Goal: Information Seeking & Learning: Learn about a topic

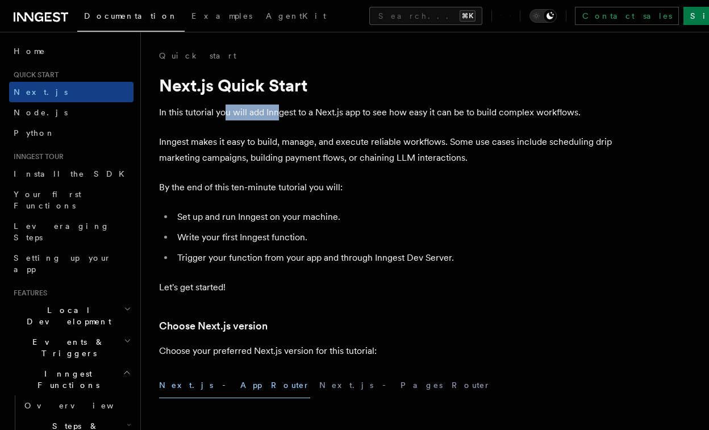
drag, startPoint x: 223, startPoint y: 110, endPoint x: 294, endPoint y: 111, distance: 71.0
click at [294, 111] on p "In this tutorial you will add Inngest to a Next.js app to see how easy it can b…" at bounding box center [386, 112] width 454 height 16
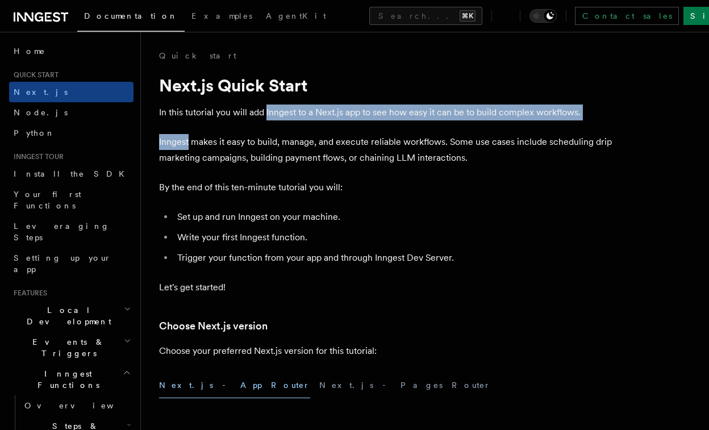
drag, startPoint x: 294, startPoint y: 111, endPoint x: 424, endPoint y: 129, distance: 131.3
drag, startPoint x: 307, startPoint y: 111, endPoint x: 459, endPoint y: 131, distance: 153.4
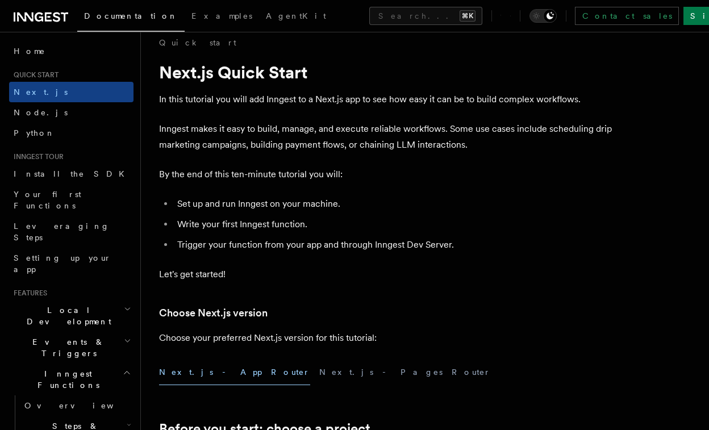
scroll to position [16, 0]
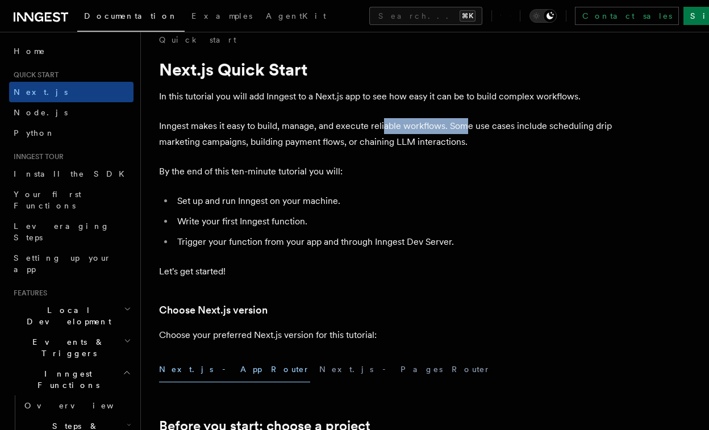
drag, startPoint x: 383, startPoint y: 123, endPoint x: 473, endPoint y: 133, distance: 90.8
click at [473, 133] on p "Inngest makes it easy to build, manage, and execute reliable workflows. Some us…" at bounding box center [386, 134] width 454 height 32
drag, startPoint x: 462, startPoint y: 140, endPoint x: 365, endPoint y: 140, distance: 96.5
click at [365, 140] on p "Inngest makes it easy to build, manage, and execute reliable workflows. Some us…" at bounding box center [386, 134] width 454 height 32
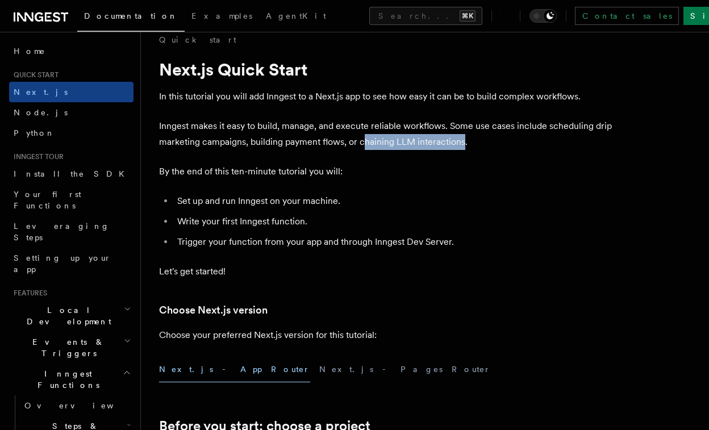
click at [365, 140] on p "Inngest makes it easy to build, manage, and execute reliable workflows. Some us…" at bounding box center [386, 134] width 454 height 32
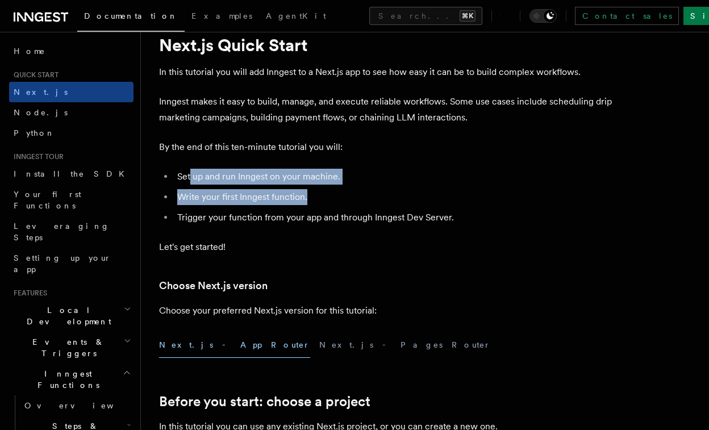
drag, startPoint x: 190, startPoint y: 173, endPoint x: 330, endPoint y: 204, distance: 143.7
click at [330, 204] on ul "Set up and run Inngest on your machine. Write your first Inngest function. Trig…" at bounding box center [386, 197] width 454 height 57
click at [330, 204] on li "Write your first Inngest function." at bounding box center [393, 197] width 439 height 16
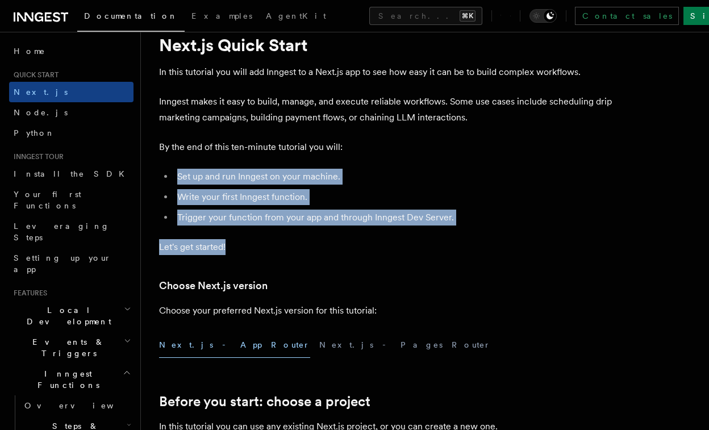
drag, startPoint x: 174, startPoint y: 171, endPoint x: 423, endPoint y: 261, distance: 264.4
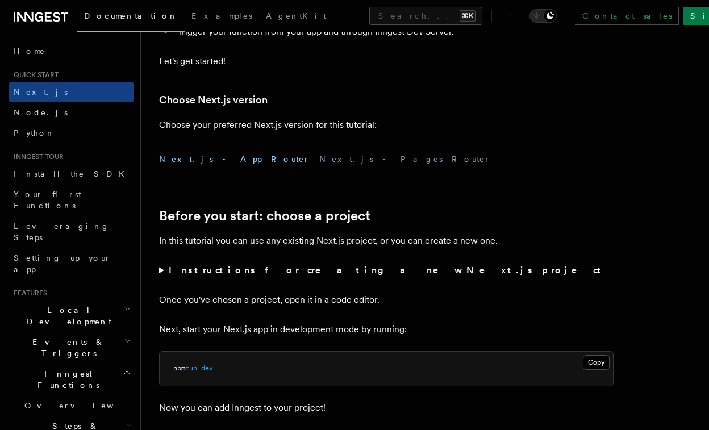
scroll to position [232, 0]
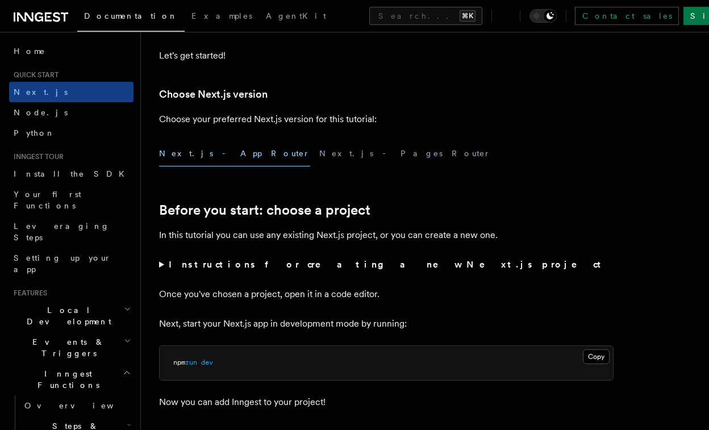
click at [252, 269] on strong "Instructions for creating a new Next.js project" at bounding box center [387, 264] width 437 height 11
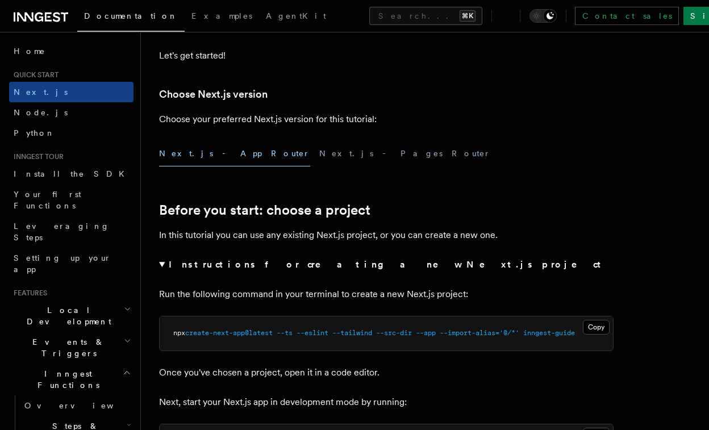
click at [164, 263] on summary "Instructions for creating a new Next.js project" at bounding box center [386, 265] width 454 height 16
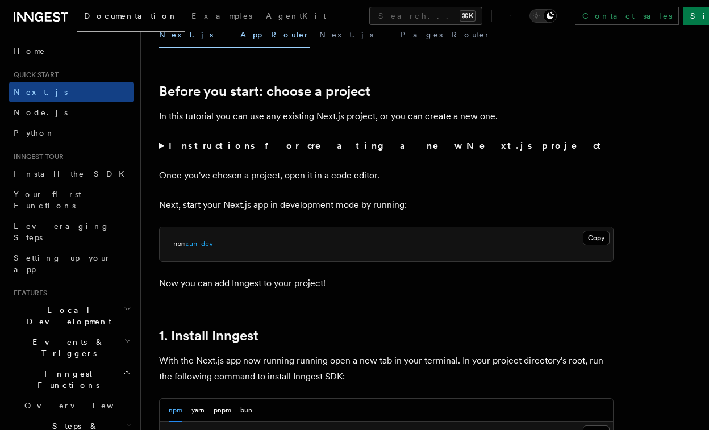
scroll to position [353, 0]
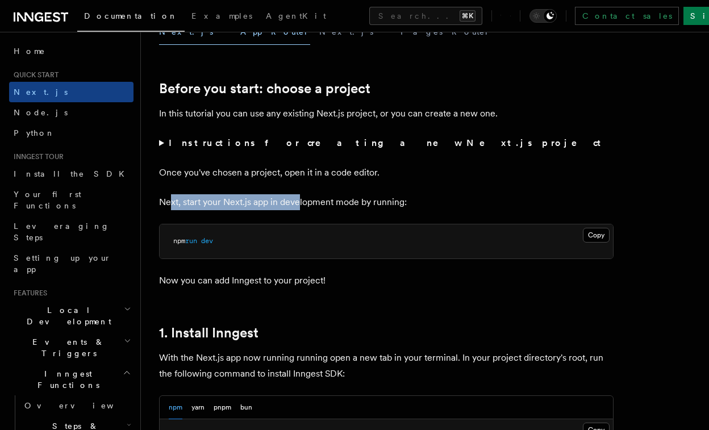
drag, startPoint x: 171, startPoint y: 205, endPoint x: 304, endPoint y: 205, distance: 132.3
click at [304, 205] on p "Next, start your Next.js app in development mode by running:" at bounding box center [386, 202] width 454 height 16
click at [307, 206] on p "Next, start your Next.js app in development mode by running:" at bounding box center [386, 202] width 454 height 16
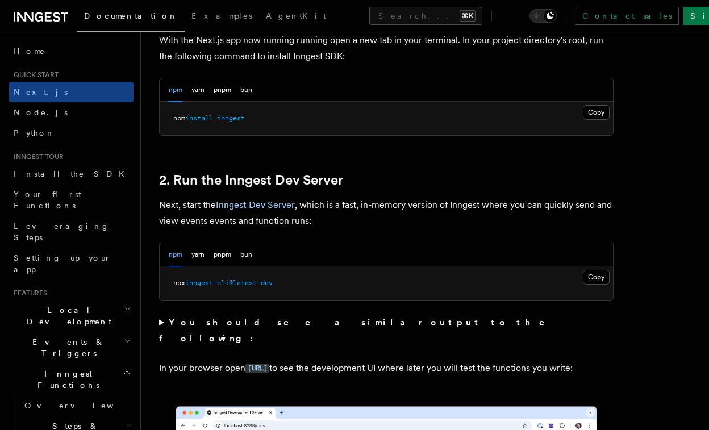
scroll to position [694, 0]
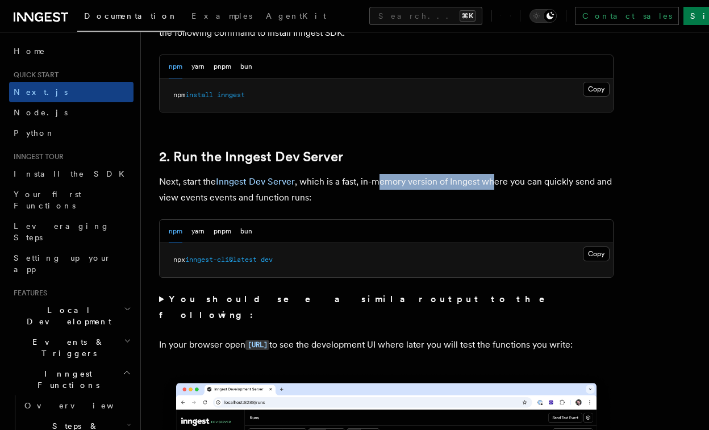
drag, startPoint x: 379, startPoint y: 187, endPoint x: 495, endPoint y: 186, distance: 115.8
click at [495, 186] on p "Next, start the Inngest Dev Server , which is a fast, in-memory version of Inng…" at bounding box center [386, 190] width 454 height 32
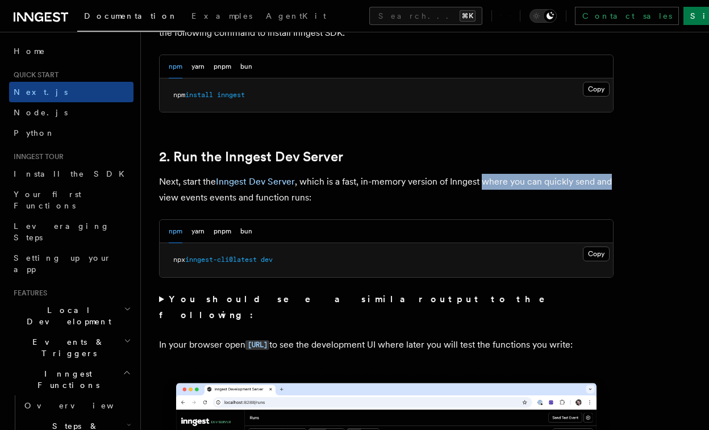
drag, startPoint x: 495, startPoint y: 186, endPoint x: 603, endPoint y: 186, distance: 108.4
click at [603, 186] on p "Next, start the Inngest Dev Server , which is a fast, in-memory version of Inng…" at bounding box center [386, 190] width 454 height 32
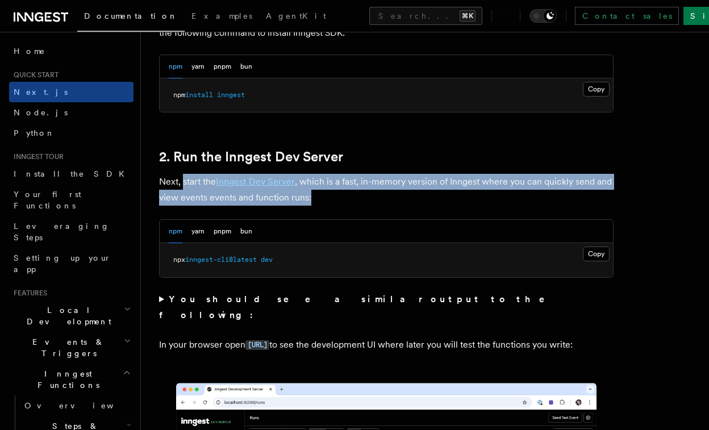
drag, startPoint x: 312, startPoint y: 200, endPoint x: 177, endPoint y: 185, distance: 136.1
click at [177, 185] on p "Next, start the Inngest Dev Server , which is a fast, in-memory version of Inng…" at bounding box center [386, 190] width 454 height 32
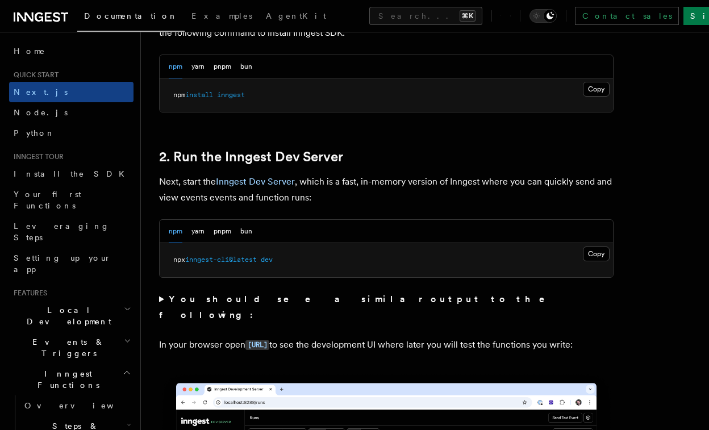
click at [166, 185] on p "Next, start the Inngest Dev Server , which is a fast, in-memory version of Inng…" at bounding box center [386, 190] width 454 height 32
click at [289, 301] on strong "You should see a similar output to the following:" at bounding box center [359, 307] width 401 height 27
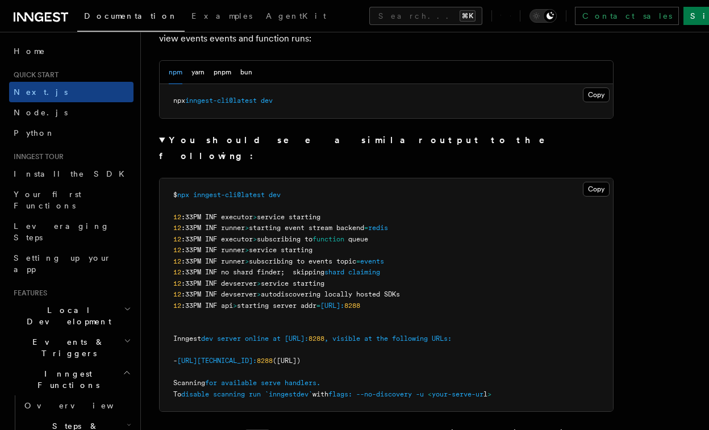
scroll to position [863, 0]
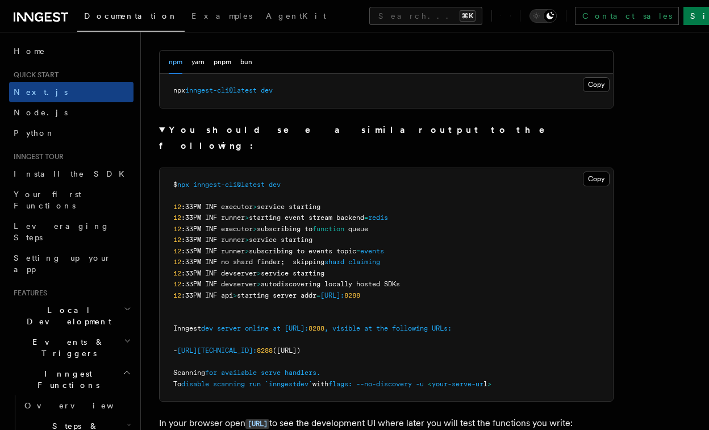
click at [173, 130] on strong "You should see a similar output to the following:" at bounding box center [359, 137] width 401 height 27
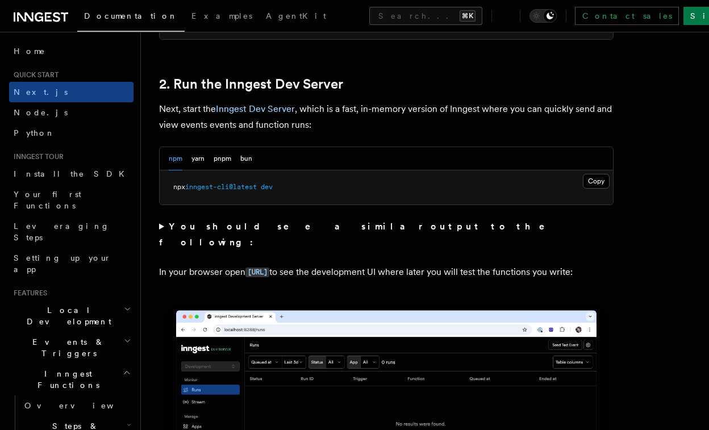
scroll to position [765, 0]
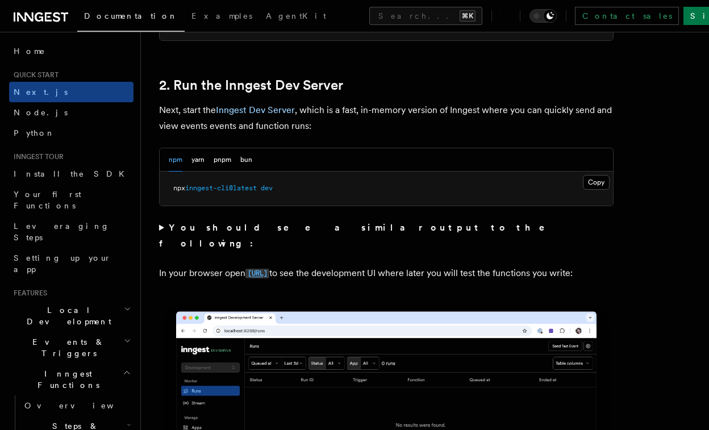
click at [262, 269] on code "http://localhost:8288" at bounding box center [257, 274] width 24 height 10
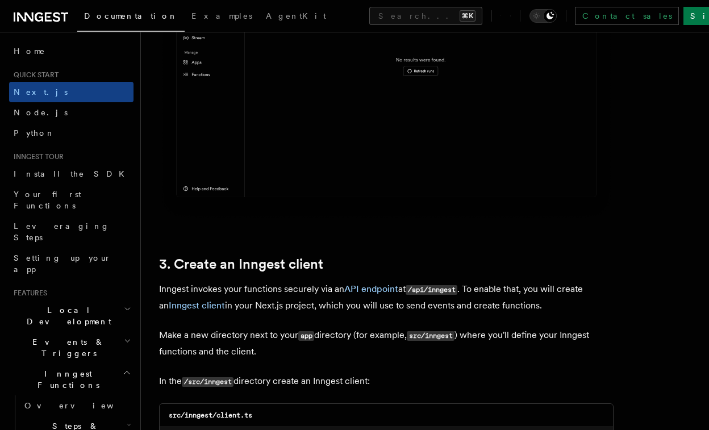
scroll to position [1131, 0]
drag, startPoint x: 211, startPoint y: 294, endPoint x: 271, endPoint y: 294, distance: 60.2
click at [271, 294] on p "Inngest invokes your functions securely via an API endpoint at /api/inngest . T…" at bounding box center [386, 296] width 454 height 32
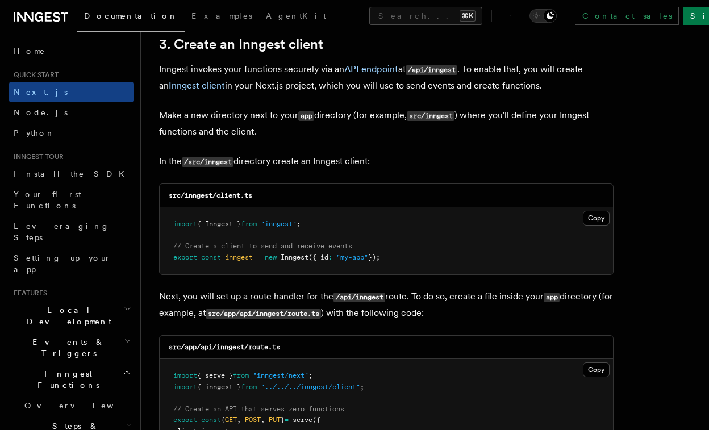
scroll to position [1403, 0]
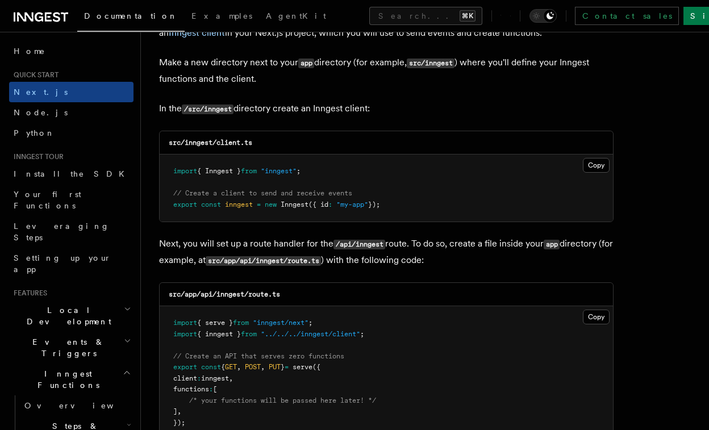
click at [221, 174] on span "{ Inngest }" at bounding box center [219, 171] width 44 height 8
click at [223, 211] on pre "import { Inngest } from "inngest" ; // Create a client to send and receive even…" at bounding box center [386, 187] width 453 height 67
drag, startPoint x: 269, startPoint y: 204, endPoint x: 313, endPoint y: 206, distance: 44.9
click at [313, 206] on span "export const inngest = new Inngest ({ id : "my-app" });" at bounding box center [276, 204] width 207 height 8
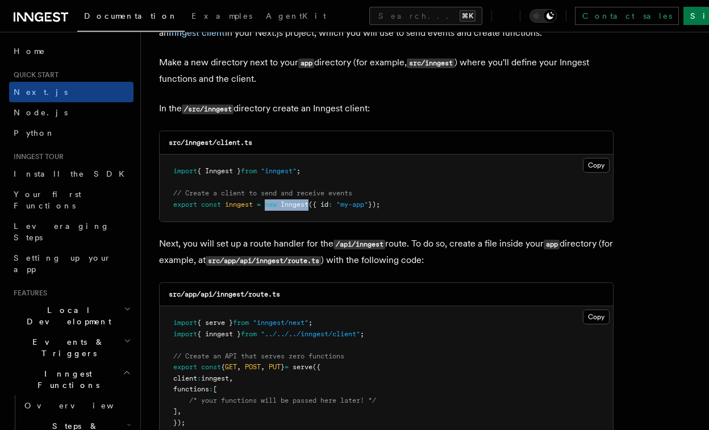
copy span "new Inngest"
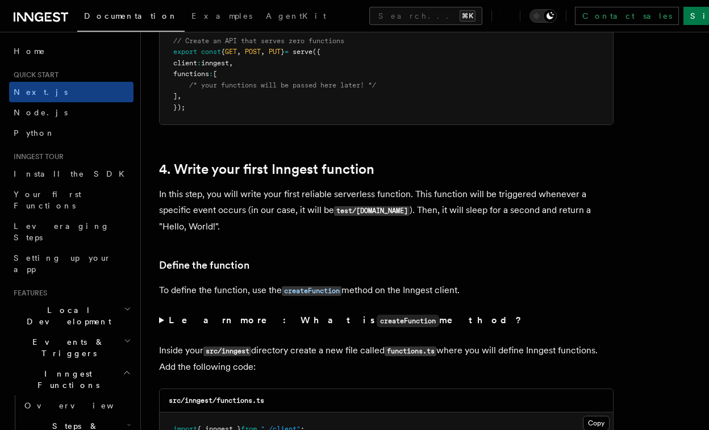
scroll to position [1723, 0]
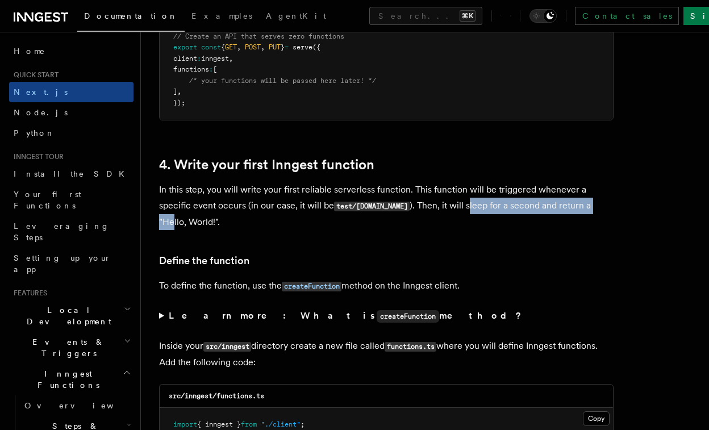
drag, startPoint x: 460, startPoint y: 210, endPoint x: 614, endPoint y: 209, distance: 154.4
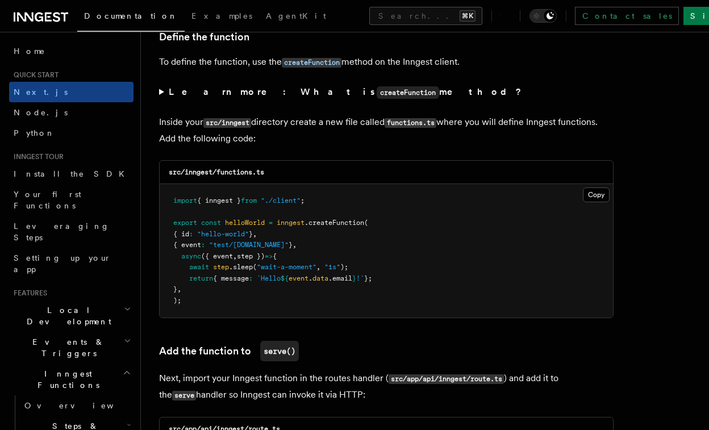
scroll to position [1955, 0]
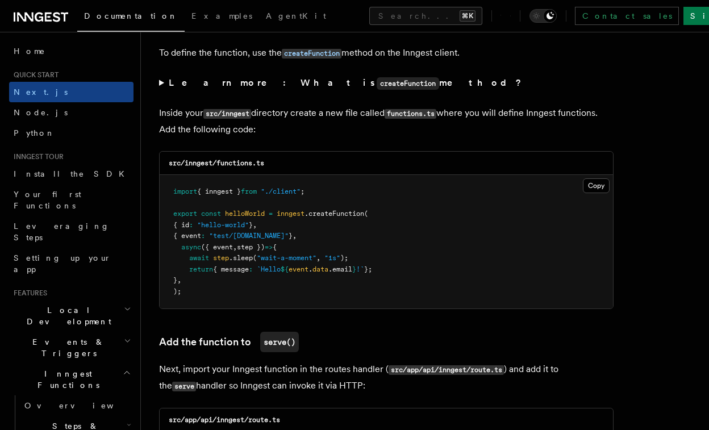
click at [160, 87] on summary "Learn more: What is createFunction method?" at bounding box center [386, 83] width 454 height 16
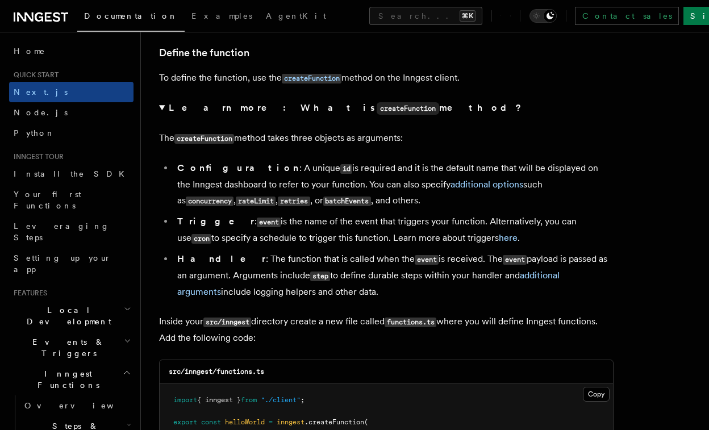
scroll to position [1932, 0]
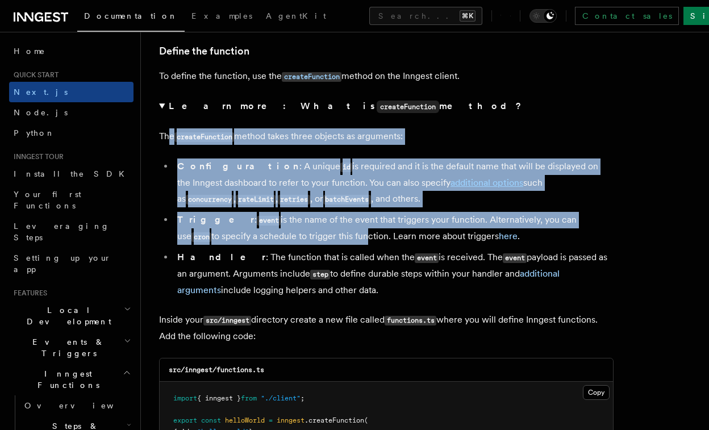
drag, startPoint x: 167, startPoint y: 137, endPoint x: 285, endPoint y: 242, distance: 158.0
click at [285, 242] on details "Learn more: What is createFunction method? The createFunction method takes thre…" at bounding box center [386, 198] width 454 height 200
click at [285, 242] on li "Trigger : event is the name of the event that triggers your function. Alternati…" at bounding box center [393, 228] width 439 height 33
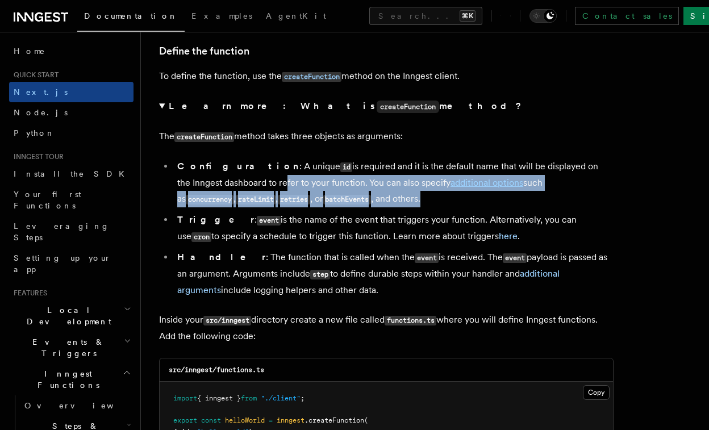
drag, startPoint x: 327, startPoint y: 204, endPoint x: 231, endPoint y: 183, distance: 98.2
click at [234, 183] on li "Configuration : A unique id is required and it is the default name that will be…" at bounding box center [393, 182] width 439 height 49
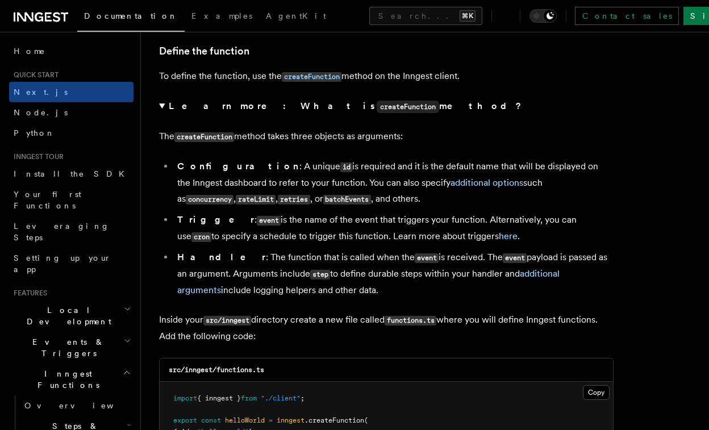
click at [312, 206] on li "Configuration : A unique id is required and it is the default name that will be…" at bounding box center [393, 182] width 439 height 49
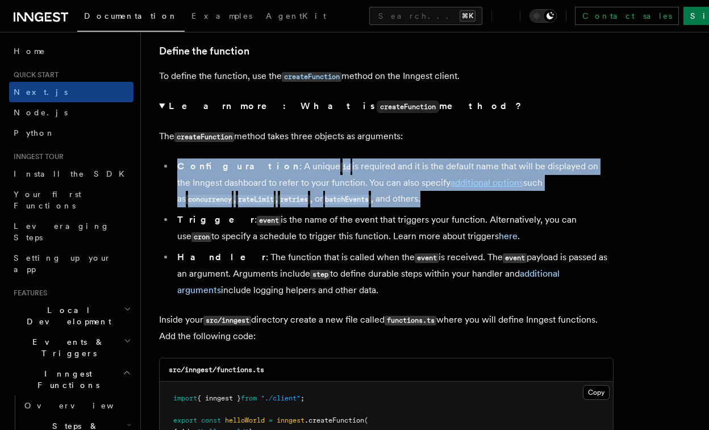
drag, startPoint x: 328, startPoint y: 207, endPoint x: 177, endPoint y: 172, distance: 155.1
click at [177, 172] on li "Configuration : A unique id is required and it is the default name that will be…" at bounding box center [393, 182] width 439 height 49
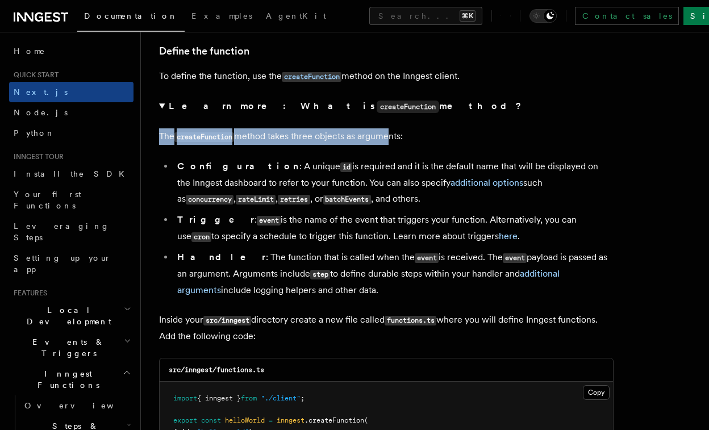
drag, startPoint x: 151, startPoint y: 145, endPoint x: 392, endPoint y: 144, distance: 241.3
click at [392, 144] on p "The createFunction method takes three objects as arguments:" at bounding box center [386, 136] width 454 height 16
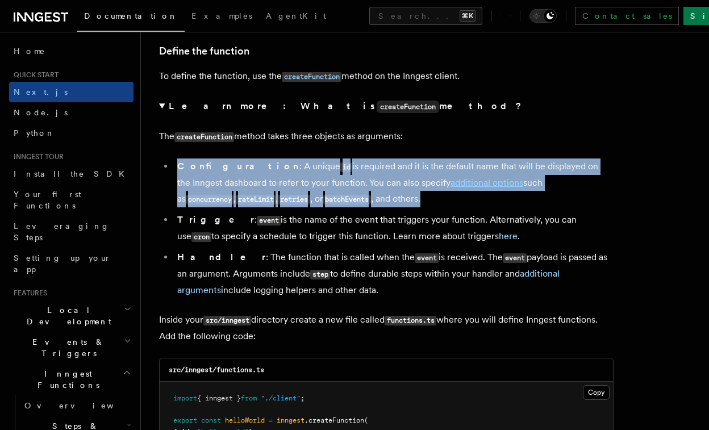
drag, startPoint x: 329, startPoint y: 202, endPoint x: 177, endPoint y: 166, distance: 156.3
click at [177, 166] on li "Configuration : A unique id is required and it is the default name that will be…" at bounding box center [393, 182] width 439 height 49
click at [177, 166] on strong "Configuration" at bounding box center [238, 166] width 122 height 11
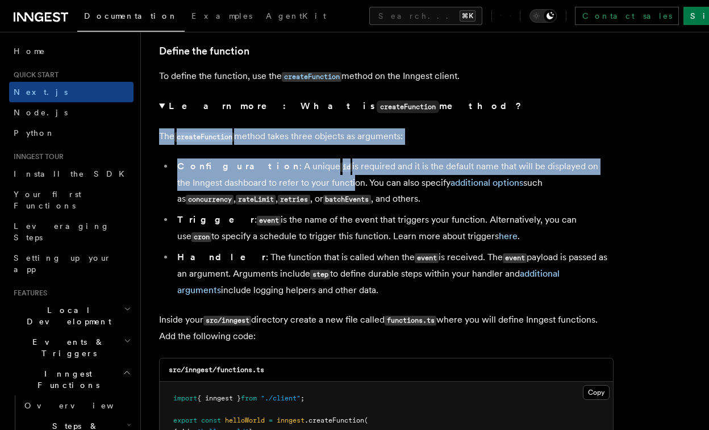
drag, startPoint x: 160, startPoint y: 143, endPoint x: 317, endPoint y: 196, distance: 166.6
click at [317, 196] on details "Learn more: What is createFunction method? The createFunction method takes thre…" at bounding box center [386, 198] width 454 height 200
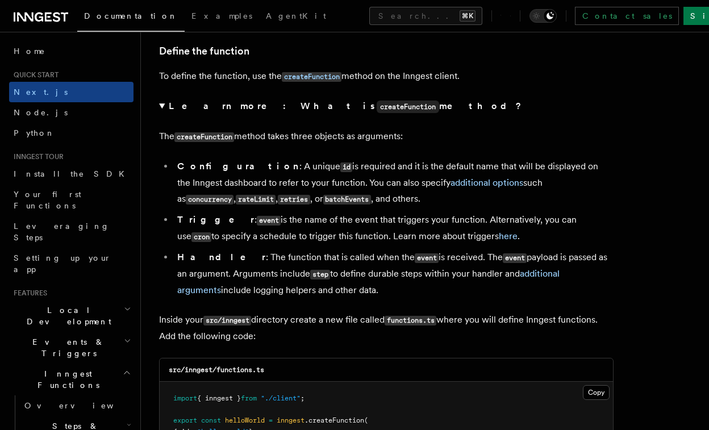
click at [323, 203] on li "Configuration : A unique id is required and it is the default name that will be…" at bounding box center [393, 182] width 439 height 49
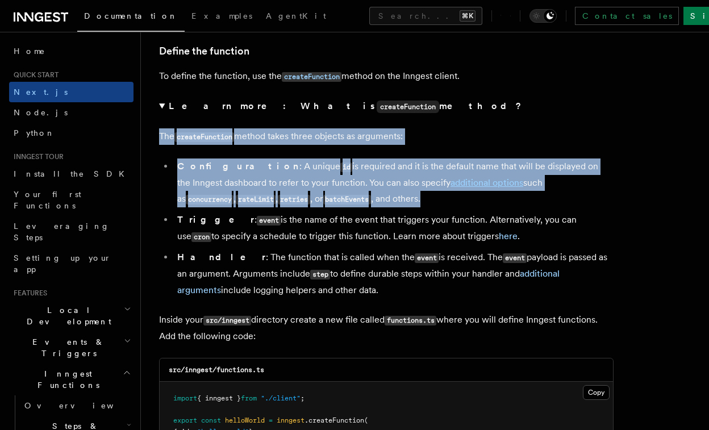
drag, startPoint x: 325, startPoint y: 204, endPoint x: 158, endPoint y: 134, distance: 180.4
click at [159, 134] on details "Learn more: What is createFunction method? The createFunction method takes thre…" at bounding box center [386, 198] width 454 height 200
click at [159, 134] on p "The createFunction method takes three objects as arguments:" at bounding box center [386, 136] width 454 height 16
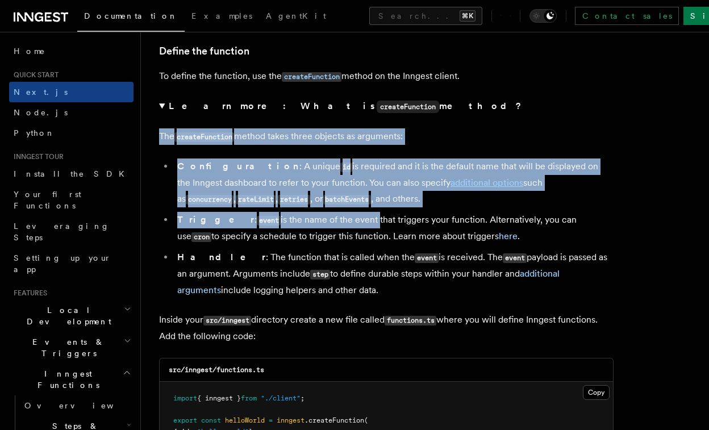
drag, startPoint x: 158, startPoint y: 134, endPoint x: 316, endPoint y: 231, distance: 185.0
click at [316, 231] on details "Learn more: What is createFunction method? The createFunction method takes thre…" at bounding box center [386, 198] width 454 height 200
click at [321, 207] on li "Configuration : A unique id is required and it is the default name that will be…" at bounding box center [393, 182] width 439 height 49
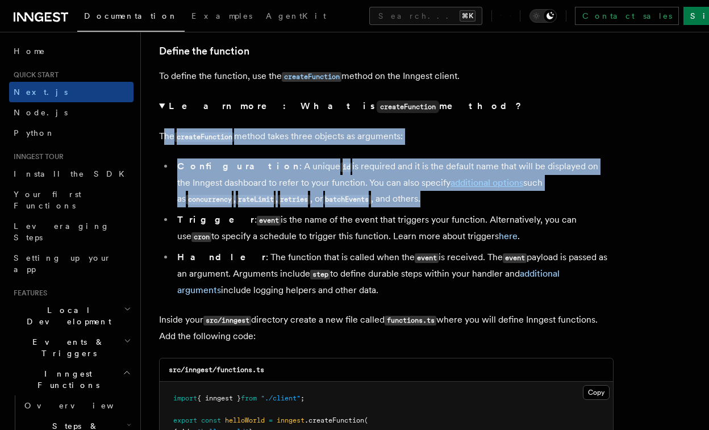
drag, startPoint x: 328, startPoint y: 205, endPoint x: 162, endPoint y: 137, distance: 178.5
click at [162, 137] on details "Learn more: What is createFunction method? The createFunction method takes thre…" at bounding box center [386, 198] width 454 height 200
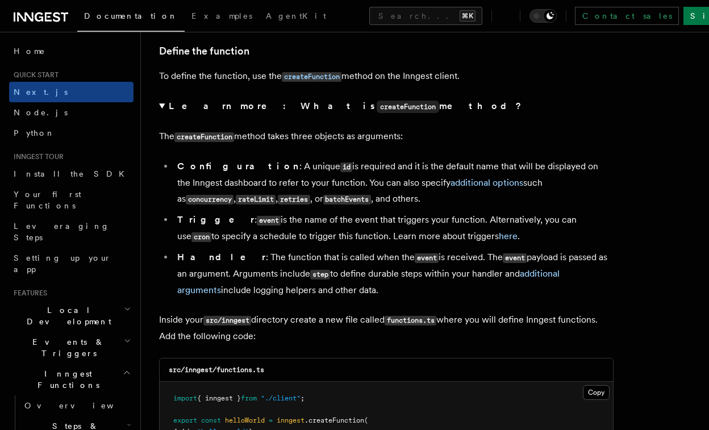
click at [160, 137] on p "The createFunction method takes three objects as arguments:" at bounding box center [386, 136] width 454 height 16
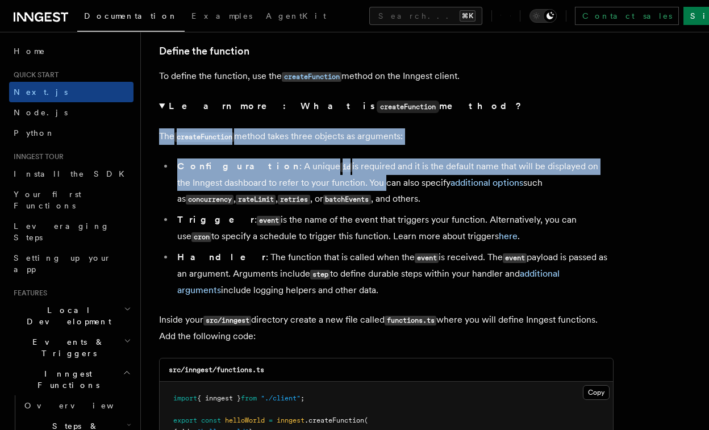
drag, startPoint x: 157, startPoint y: 137, endPoint x: 337, endPoint y: 192, distance: 187.5
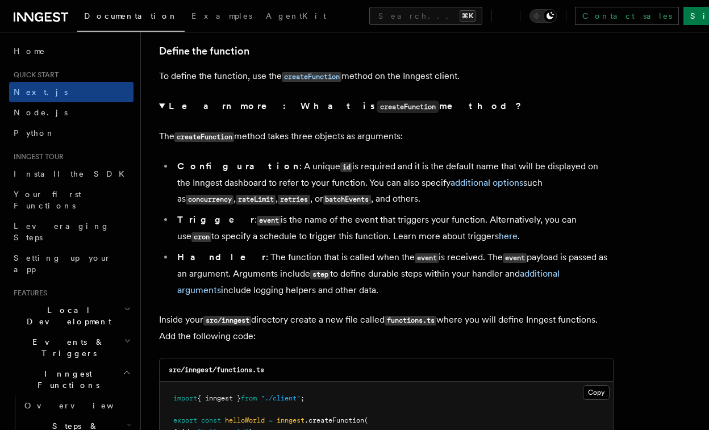
click at [338, 198] on li "Configuration : A unique id is required and it is the default name that will be…" at bounding box center [393, 182] width 439 height 49
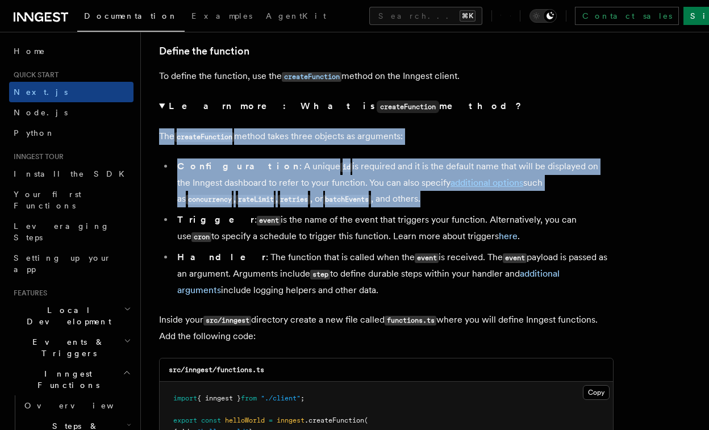
drag, startPoint x: 328, startPoint y: 206, endPoint x: 160, endPoint y: 133, distance: 182.6
click at [160, 133] on details "Learn more: What is createFunction method? The createFunction method takes thre…" at bounding box center [386, 198] width 454 height 200
click at [160, 133] on p "The createFunction method takes three objects as arguments:" at bounding box center [386, 136] width 454 height 16
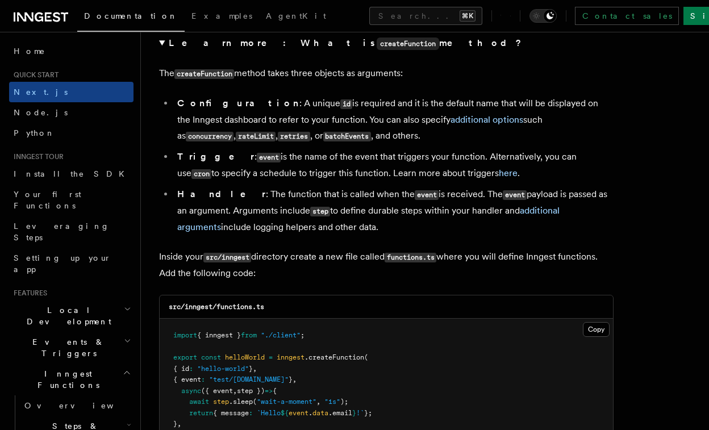
scroll to position [1991, 0]
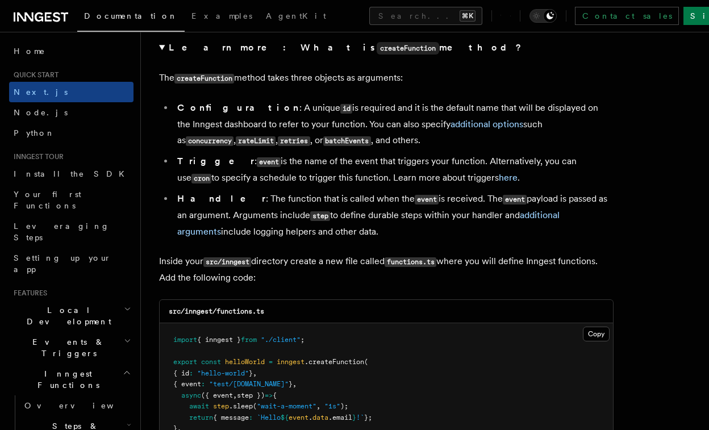
click at [337, 230] on li "Handler : The function that is called when the event is received. The event pay…" at bounding box center [393, 215] width 439 height 49
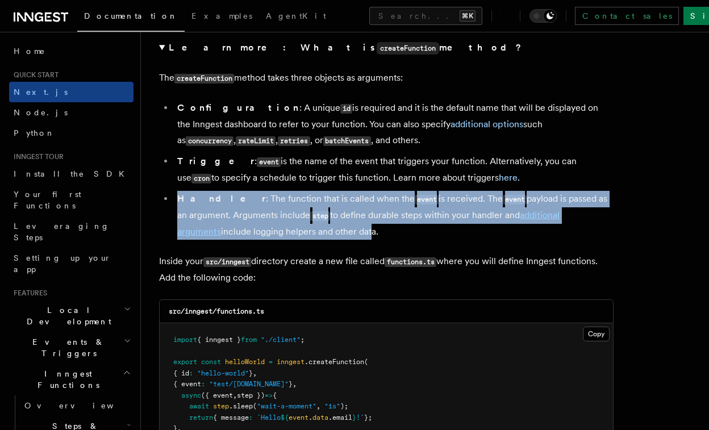
drag, startPoint x: 178, startPoint y: 206, endPoint x: 324, endPoint y: 241, distance: 150.7
click at [324, 240] on li "Handler : The function that is called when the event is received. The event pay…" at bounding box center [393, 215] width 439 height 49
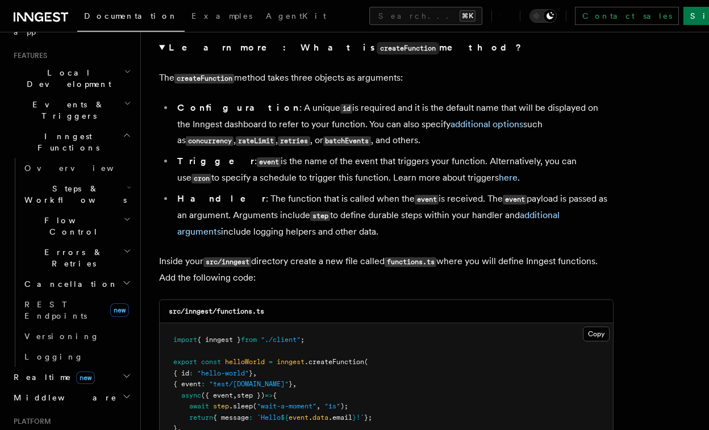
scroll to position [267, 0]
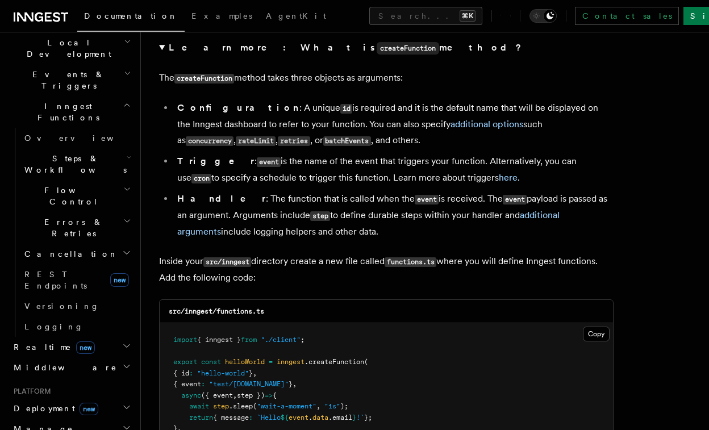
click at [126, 406] on icon "button" at bounding box center [127, 407] width 6 height 3
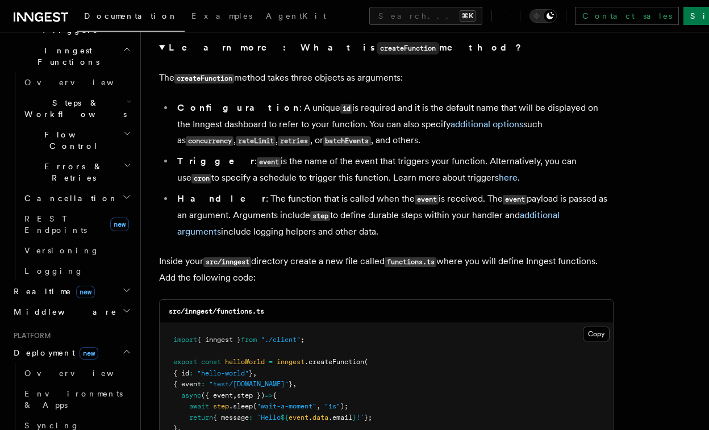
scroll to position [326, 0]
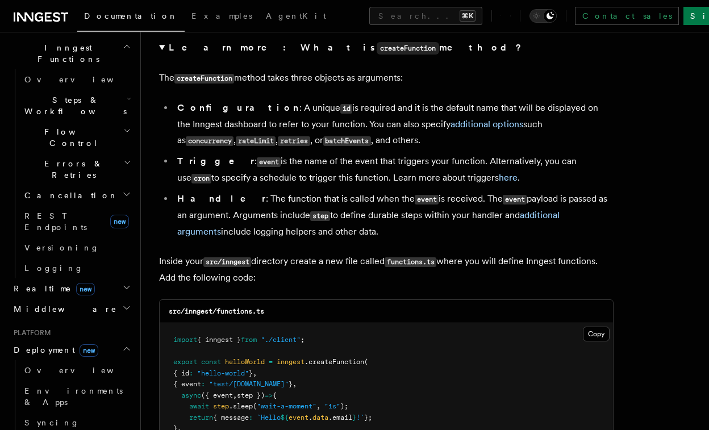
click at [127, 344] on icon "button" at bounding box center [126, 348] width 9 height 9
click at [128, 344] on icon "button" at bounding box center [126, 348] width 9 height 9
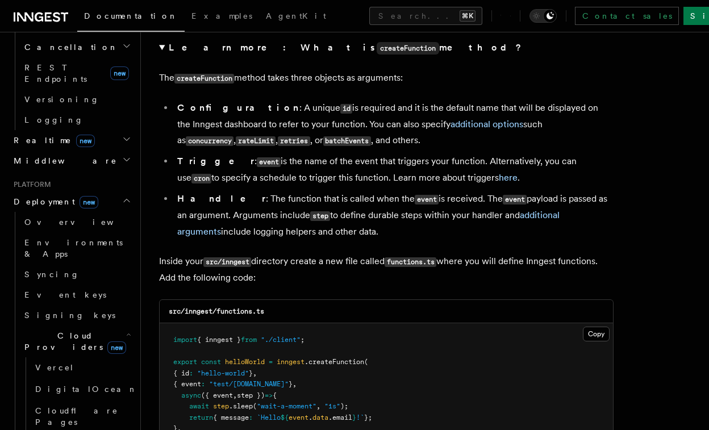
scroll to position [474, 0]
click at [128, 196] on icon "button" at bounding box center [126, 200] width 9 height 9
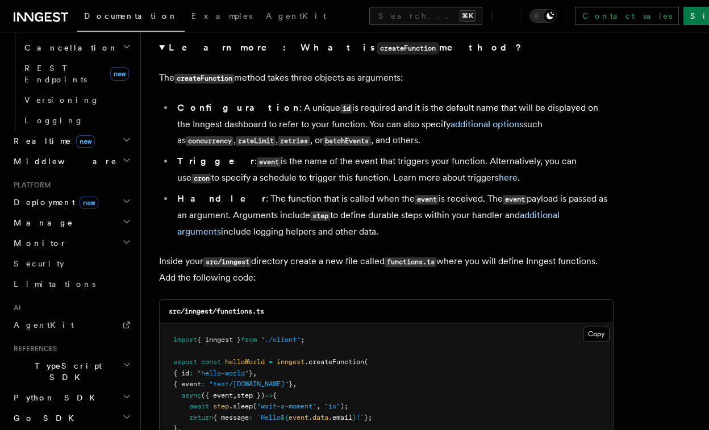
click at [242, 200] on li "Handler : The function that is called when the event is received. The event pay…" at bounding box center [393, 215] width 439 height 49
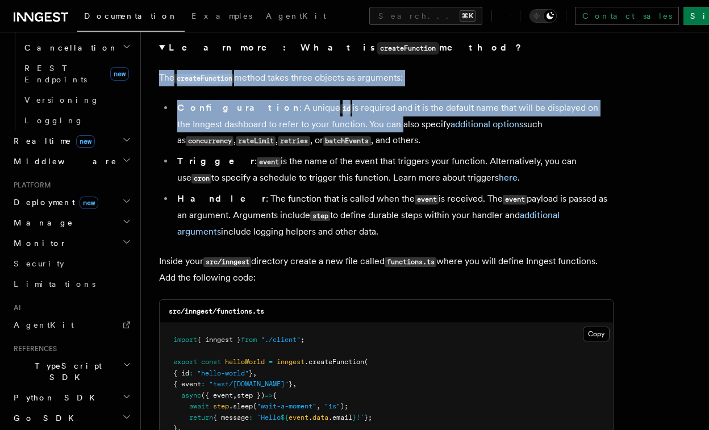
drag, startPoint x: 158, startPoint y: 80, endPoint x: 356, endPoint y: 128, distance: 203.8
click at [356, 128] on li "Configuration : A unique id is required and it is the default name that will be…" at bounding box center [393, 124] width 439 height 49
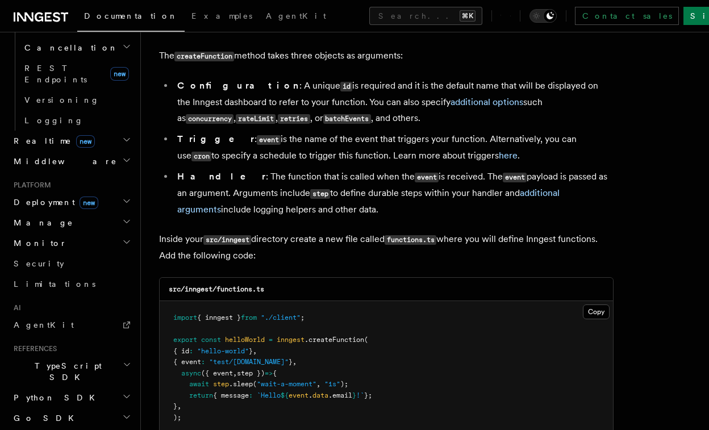
scroll to position [2014, 0]
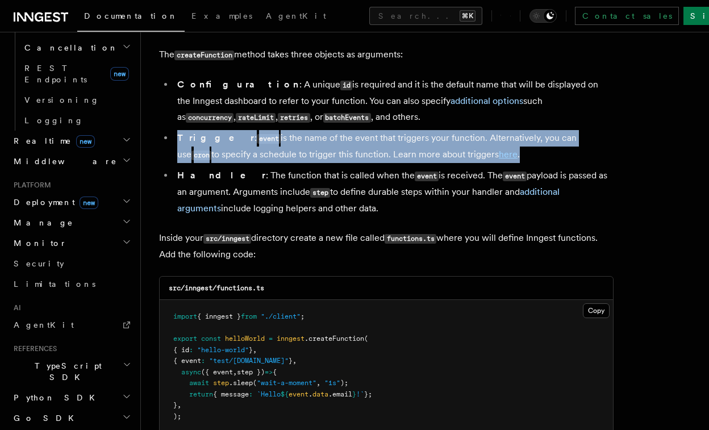
drag, startPoint x: 470, startPoint y: 162, endPoint x: 175, endPoint y: 135, distance: 295.9
click at [175, 135] on li "Trigger : event is the name of the event that triggers your function. Alternati…" at bounding box center [393, 146] width 439 height 33
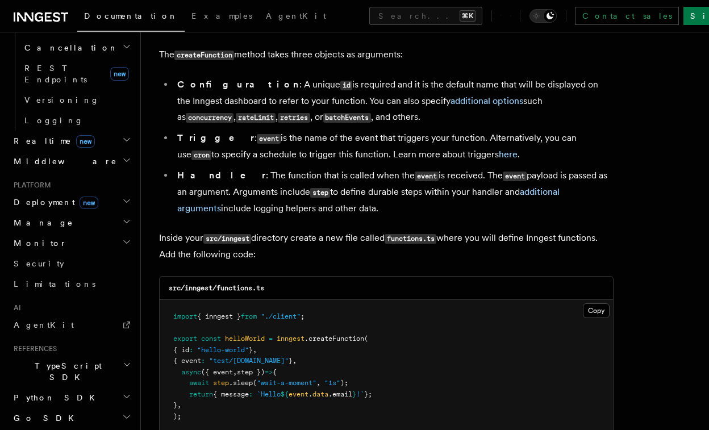
drag, startPoint x: 338, startPoint y: 216, endPoint x: 181, endPoint y: 94, distance: 199.1
click at [181, 94] on ul "Configuration : A unique id is required and it is the default name that will be…" at bounding box center [386, 147] width 454 height 140
click at [181, 94] on li "Configuration : A unique id is required and it is the default name that will be…" at bounding box center [393, 101] width 439 height 49
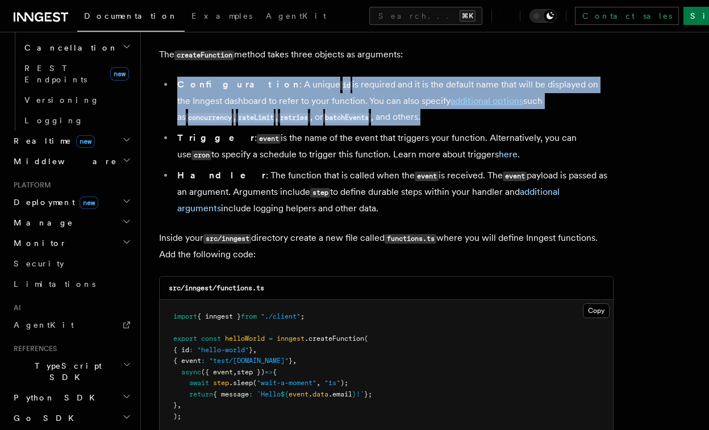
drag, startPoint x: 326, startPoint y: 122, endPoint x: 174, endPoint y: 79, distance: 158.0
click at [174, 80] on li "Configuration : A unique id is required and it is the default name that will be…" at bounding box center [393, 101] width 439 height 49
click at [174, 79] on li "Configuration : A unique id is required and it is the default name that will be…" at bounding box center [393, 101] width 439 height 49
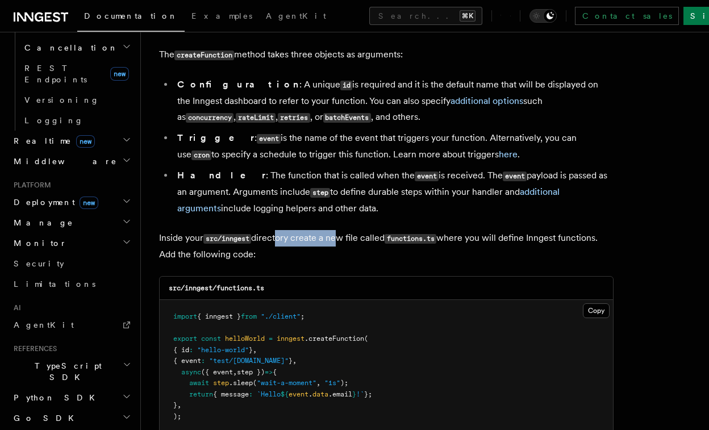
drag, startPoint x: 277, startPoint y: 242, endPoint x: 332, endPoint y: 242, distance: 55.1
click at [332, 242] on p "Inside your src/inngest directory create a new file called functions.ts where y…" at bounding box center [386, 246] width 454 height 32
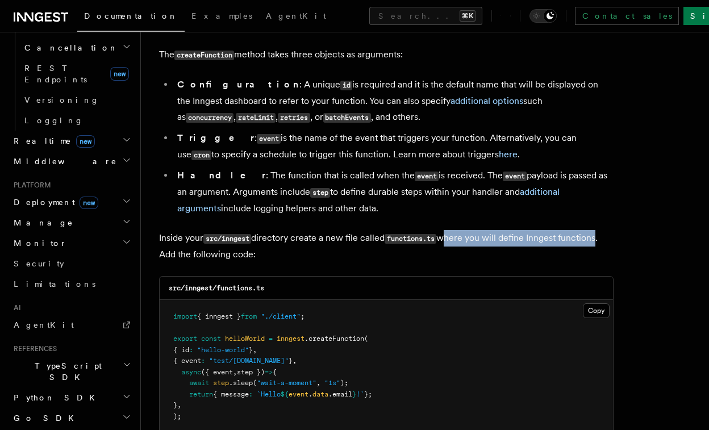
drag, startPoint x: 445, startPoint y: 241, endPoint x: 605, endPoint y: 251, distance: 159.8
click at [603, 250] on p "Inside your src/inngest directory create a new file called functions.ts where y…" at bounding box center [386, 246] width 454 height 32
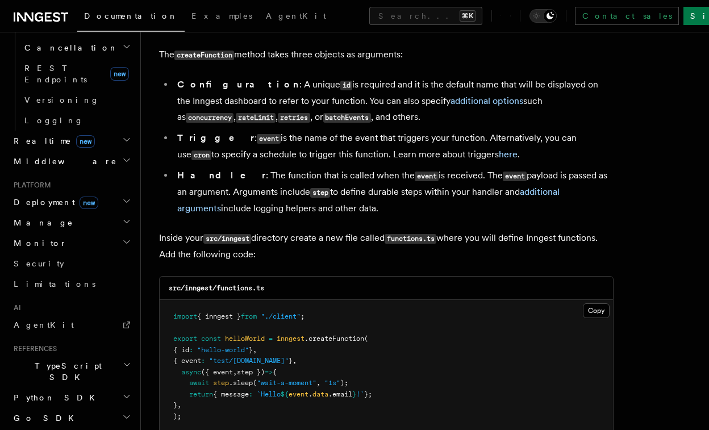
click at [605, 251] on p "Inside your src/inngest directory create a new file called functions.ts where y…" at bounding box center [386, 246] width 454 height 32
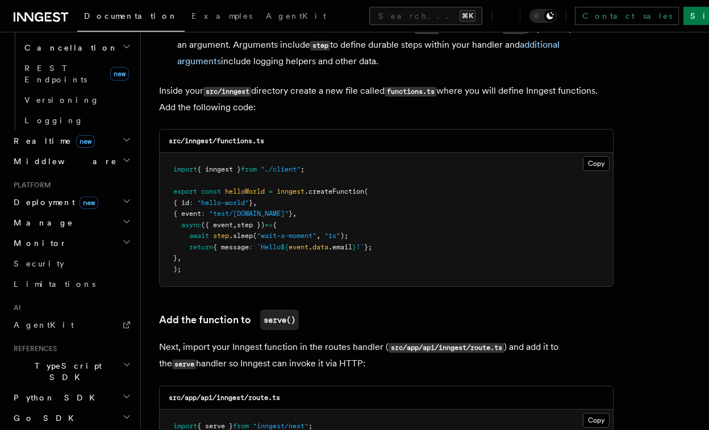
scroll to position [2165, 0]
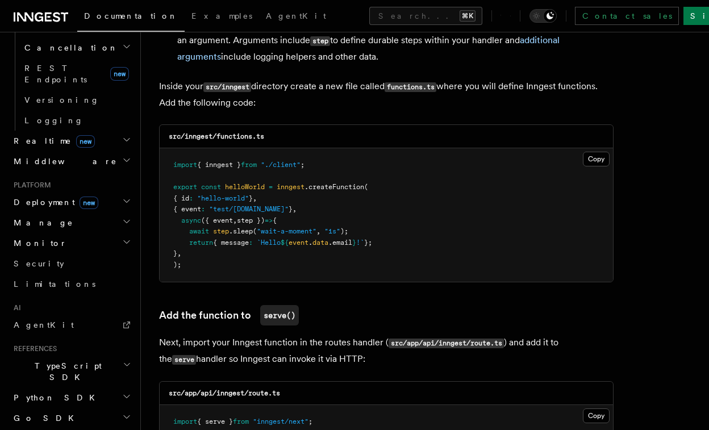
drag, startPoint x: 267, startPoint y: 107, endPoint x: 161, endPoint y: 93, distance: 106.6
click at [161, 93] on p "Inside your src/inngest directory create a new file called functions.ts where y…" at bounding box center [386, 94] width 454 height 32
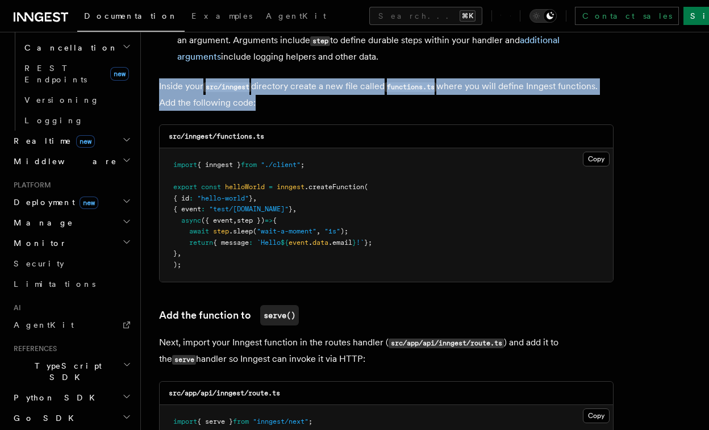
drag, startPoint x: 161, startPoint y: 93, endPoint x: 240, endPoint y: 93, distance: 78.9
click at [240, 93] on p "Inside your src/inngest directory create a new file called functions.ts where y…" at bounding box center [386, 94] width 454 height 32
click at [240, 92] on code "src/inngest" at bounding box center [227, 87] width 48 height 10
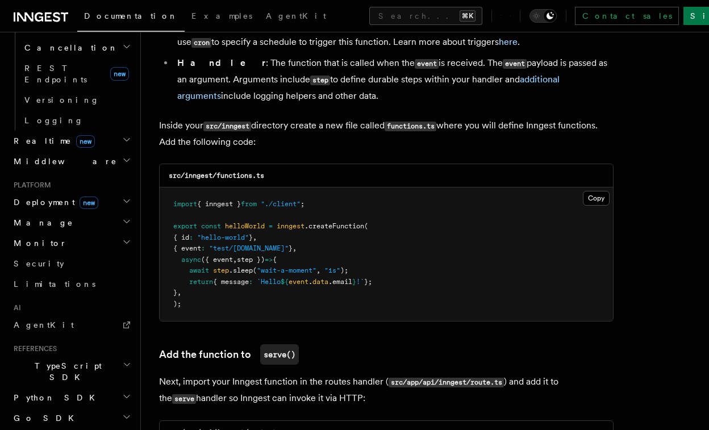
scroll to position [2125, 0]
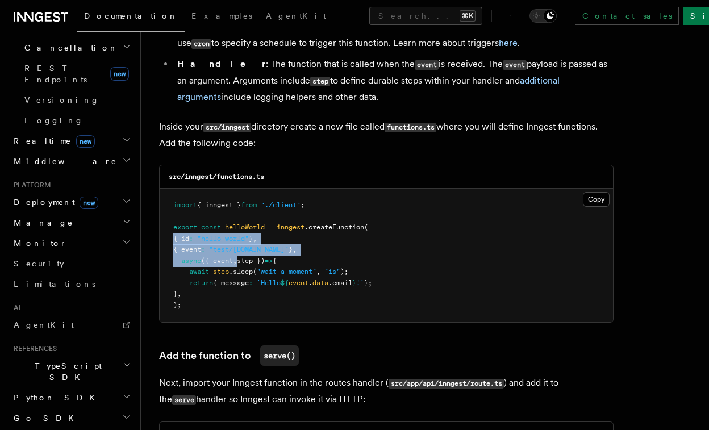
drag, startPoint x: 174, startPoint y: 247, endPoint x: 249, endPoint y: 266, distance: 77.4
click at [249, 266] on code "import { inngest } from "./client" ; export const helloWorld = inngest .createF…" at bounding box center [272, 255] width 199 height 108
click at [249, 265] on span "step })" at bounding box center [251, 261] width 28 height 8
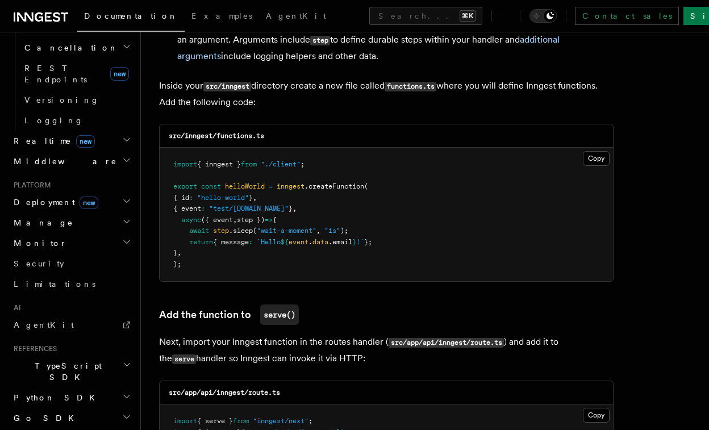
scroll to position [2165, 0]
drag, startPoint x: 300, startPoint y: 250, endPoint x: 378, endPoint y: 250, distance: 77.2
click at [372, 246] on span "return { message : `Hello ${ event . data .email } !` };" at bounding box center [272, 242] width 199 height 8
click at [372, 246] on span "};" at bounding box center [368, 242] width 8 height 8
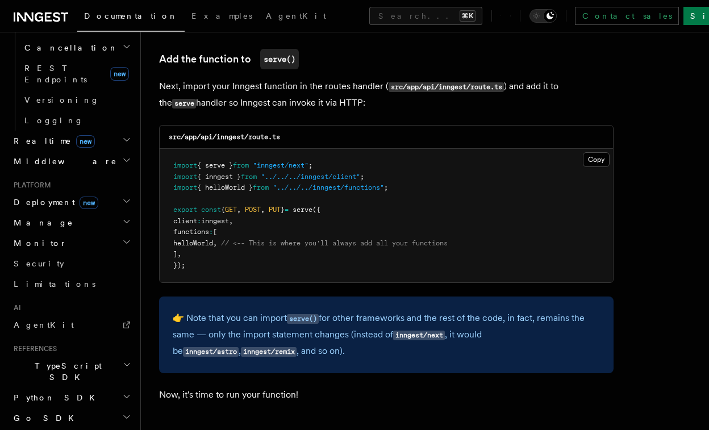
scroll to position [2425, 0]
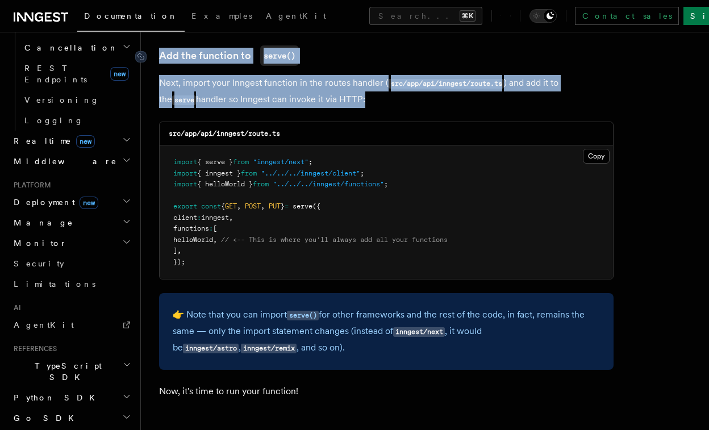
drag, startPoint x: 325, startPoint y: 107, endPoint x: 161, endPoint y: 62, distance: 169.4
click at [161, 62] on link "Add the function to serve()" at bounding box center [229, 55] width 140 height 20
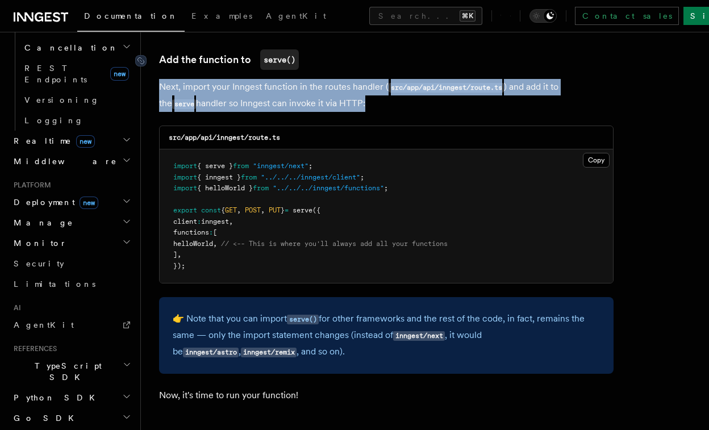
drag, startPoint x: 324, startPoint y: 105, endPoint x: 194, endPoint y: 74, distance: 134.3
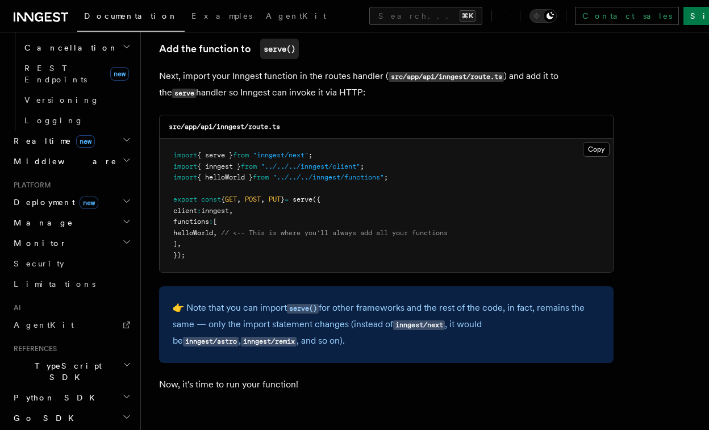
scroll to position [2438, 0]
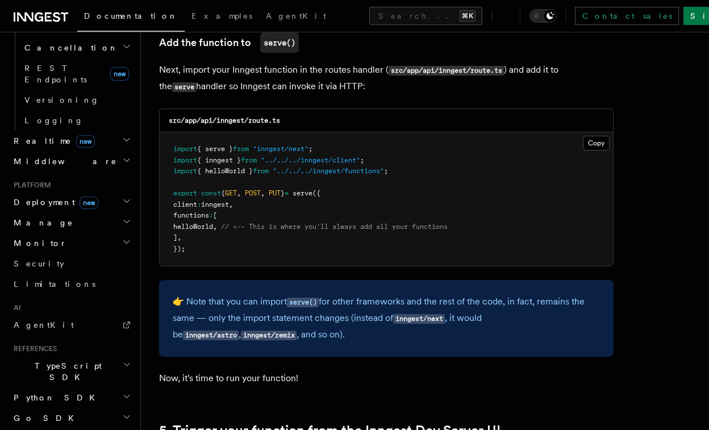
drag, startPoint x: 330, startPoint y: 91, endPoint x: 172, endPoint y: 87, distance: 157.9
click at [174, 87] on p "Next, import your Inngest function in the routes handler ( src/app/api/inngest/…" at bounding box center [386, 78] width 454 height 33
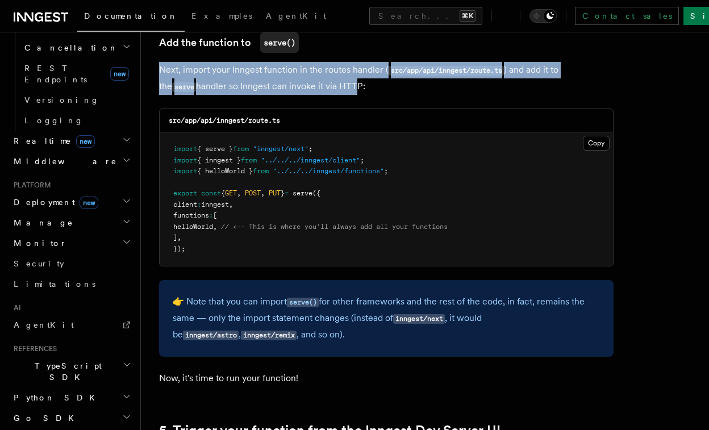
drag, startPoint x: 156, startPoint y: 74, endPoint x: 326, endPoint y: 100, distance: 172.3
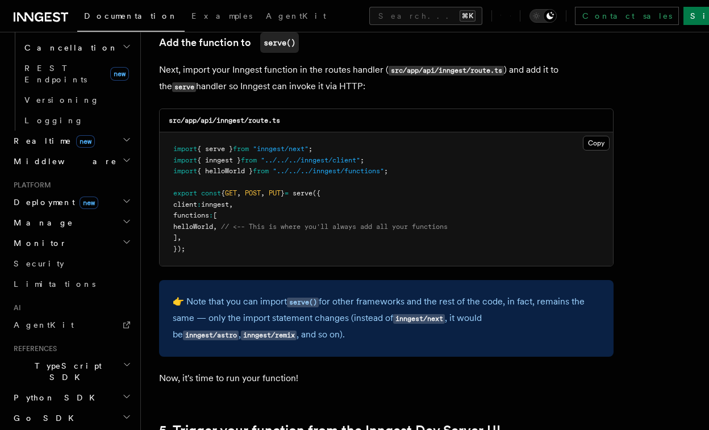
drag, startPoint x: 329, startPoint y: 94, endPoint x: 158, endPoint y: 74, distance: 172.0
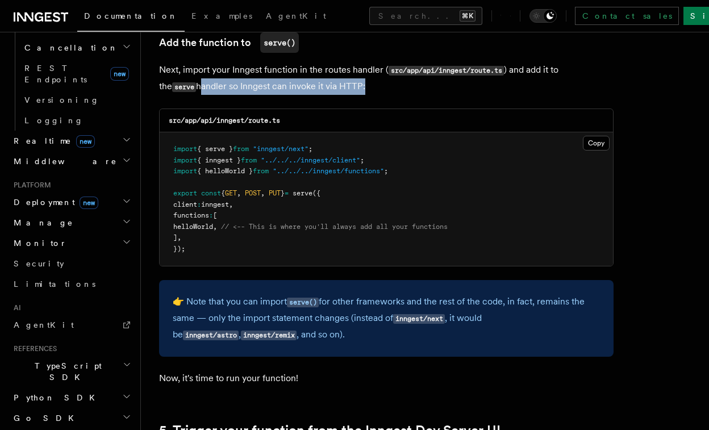
drag, startPoint x: 325, startPoint y: 90, endPoint x: 154, endPoint y: 86, distance: 170.9
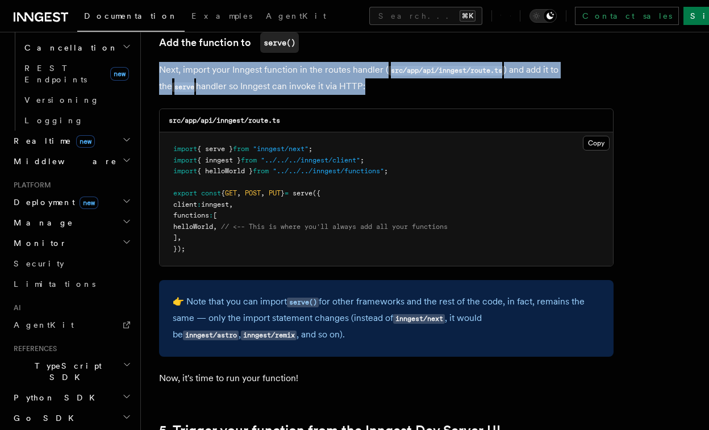
drag, startPoint x: 152, startPoint y: 77, endPoint x: 330, endPoint y: 98, distance: 178.9
click at [330, 95] on p "Next, import your Inngest function in the routes handler ( src/app/api/inngest/…" at bounding box center [386, 78] width 454 height 33
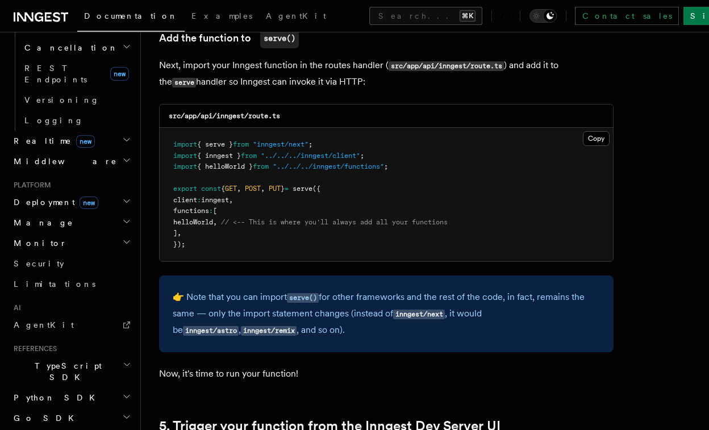
scroll to position [2444, 0]
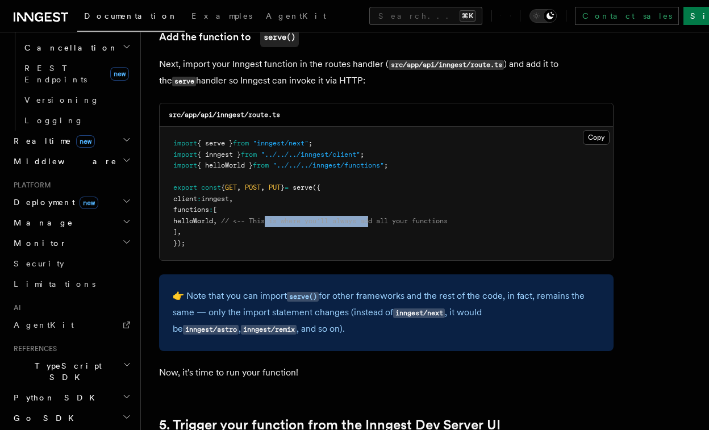
drag, startPoint x: 283, startPoint y: 223, endPoint x: 404, endPoint y: 223, distance: 121.5
click at [401, 223] on span "// <-- This is where you'll always add all your functions" at bounding box center [334, 221] width 227 height 8
click at [404, 223] on span "// <-- This is where you'll always add all your functions" at bounding box center [334, 221] width 227 height 8
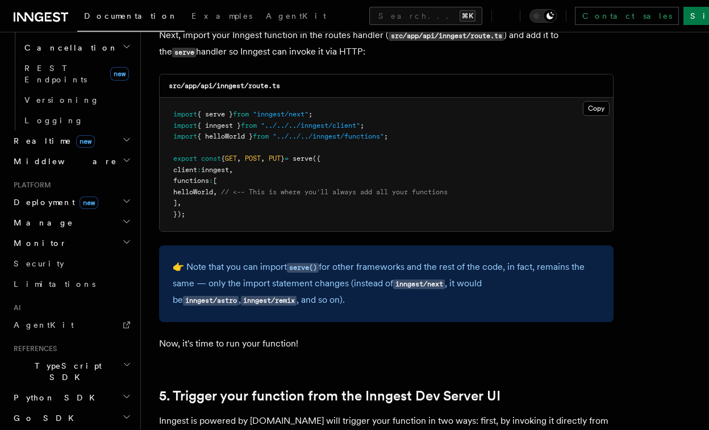
scroll to position [2499, 0]
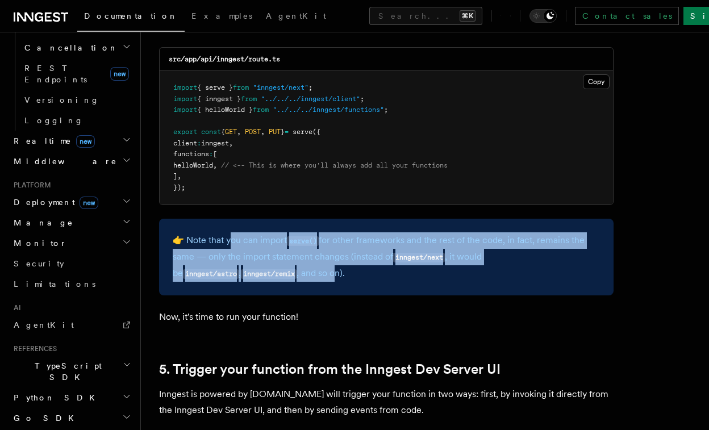
drag, startPoint x: 228, startPoint y: 241, endPoint x: 269, endPoint y: 277, distance: 54.7
click at [270, 277] on p "👉 Note that you can import serve() for other frameworks and the rest of the cod…" at bounding box center [386, 256] width 427 height 49
click at [269, 277] on p "👉 Note that you can import serve() for other frameworks and the rest of the cod…" at bounding box center [386, 256] width 427 height 49
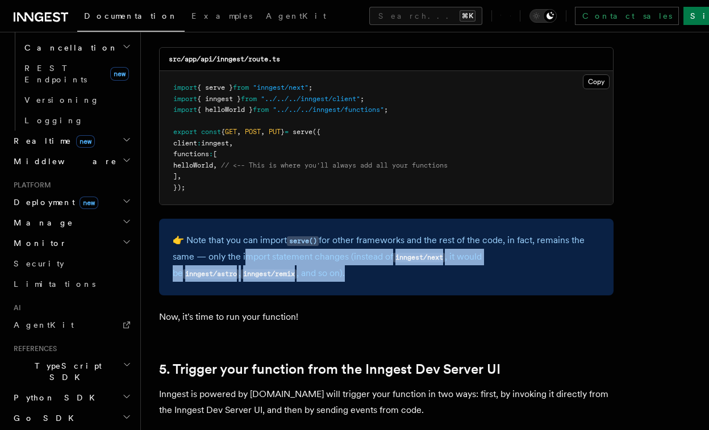
drag, startPoint x: 283, startPoint y: 283, endPoint x: 228, endPoint y: 253, distance: 62.3
click at [228, 253] on p "👉 Note that you can import serve() for other frameworks and the rest of the cod…" at bounding box center [386, 256] width 427 height 49
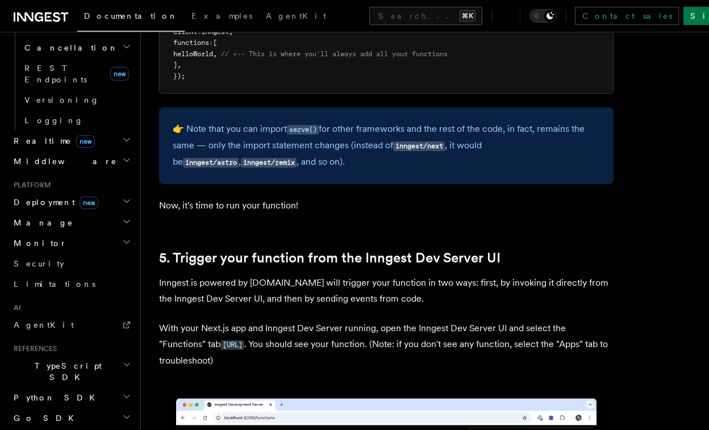
scroll to position [2611, 0]
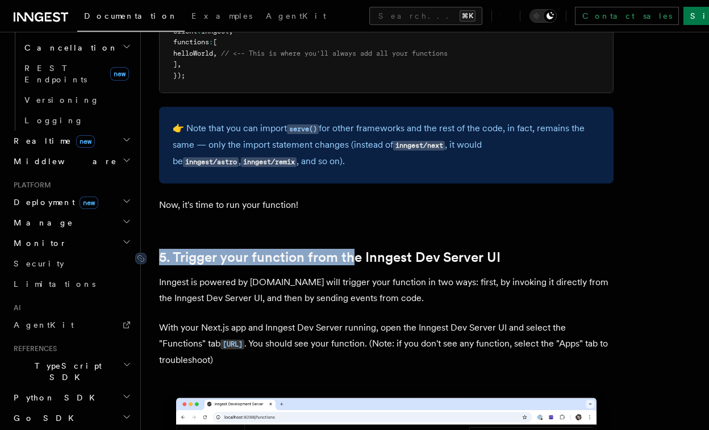
drag, startPoint x: 186, startPoint y: 251, endPoint x: 366, endPoint y: 265, distance: 179.9
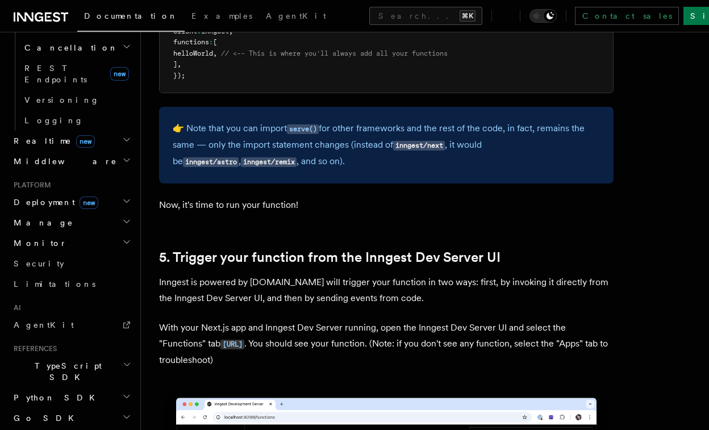
click at [400, 303] on p "Inngest is powered by events.You will trigger your function in two ways: first,…" at bounding box center [386, 290] width 454 height 32
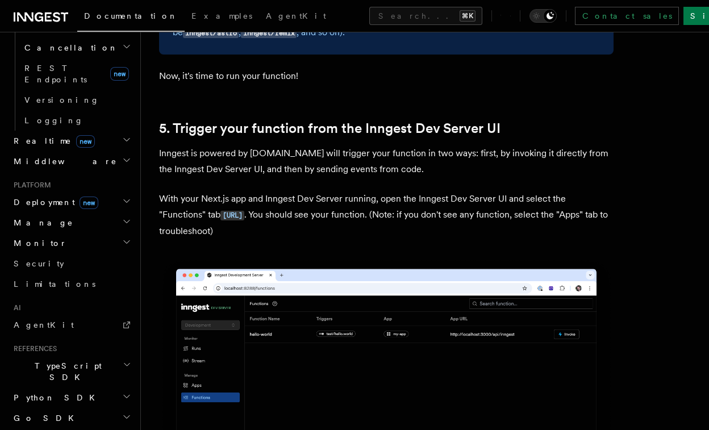
scroll to position [2745, 0]
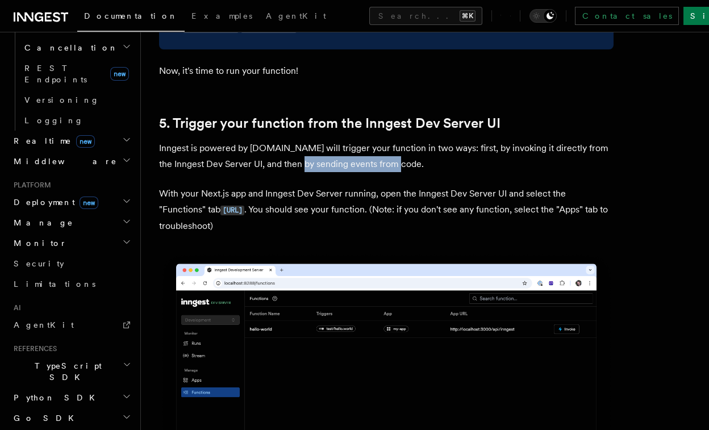
drag, startPoint x: 301, startPoint y: 171, endPoint x: 407, endPoint y: 171, distance: 105.0
click at [407, 171] on p "Inngest is powered by events.You will trigger your function in two ways: first,…" at bounding box center [386, 156] width 454 height 32
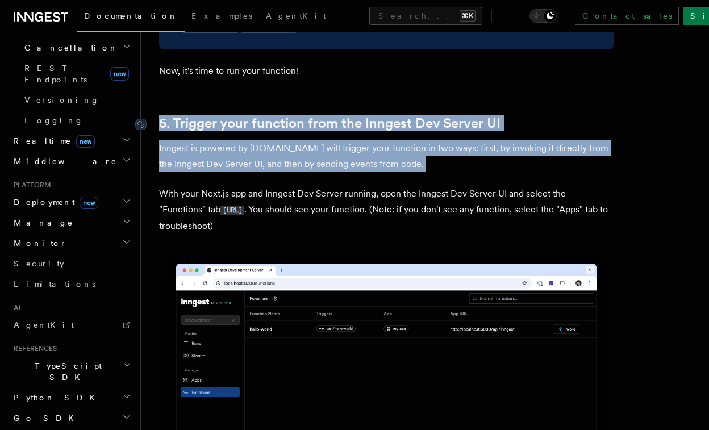
drag, startPoint x: 407, startPoint y: 171, endPoint x: 154, endPoint y: 127, distance: 255.9
click at [154, 127] on div at bounding box center [147, 124] width 24 height 11
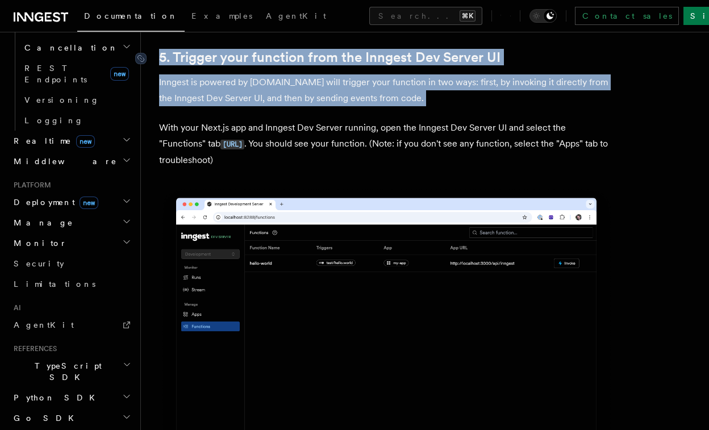
scroll to position [2812, 0]
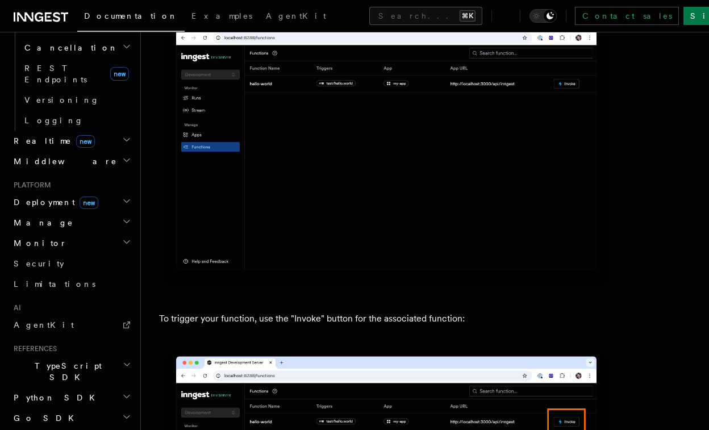
scroll to position [2995, 0]
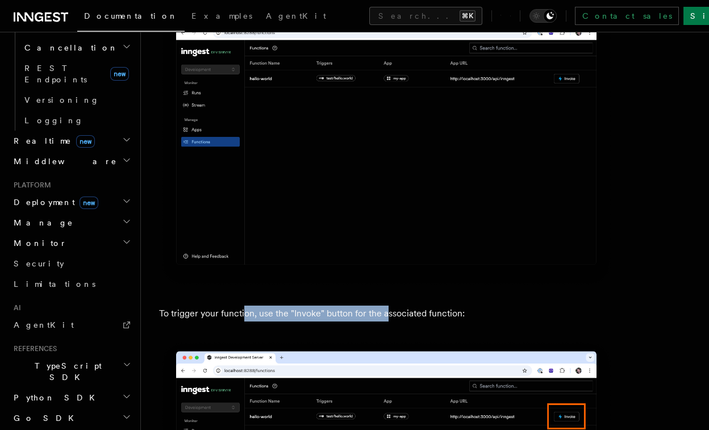
drag, startPoint x: 242, startPoint y: 320, endPoint x: 420, endPoint y: 319, distance: 177.1
click at [414, 319] on p "To trigger your function, use the "Invoke" button for the associated function:" at bounding box center [386, 313] width 454 height 16
click at [420, 319] on p "To trigger your function, use the "Invoke" button for the associated function:" at bounding box center [386, 313] width 454 height 16
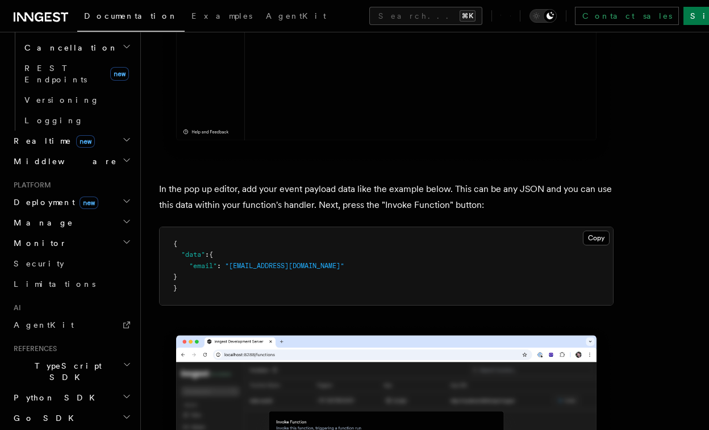
scroll to position [3458, 0]
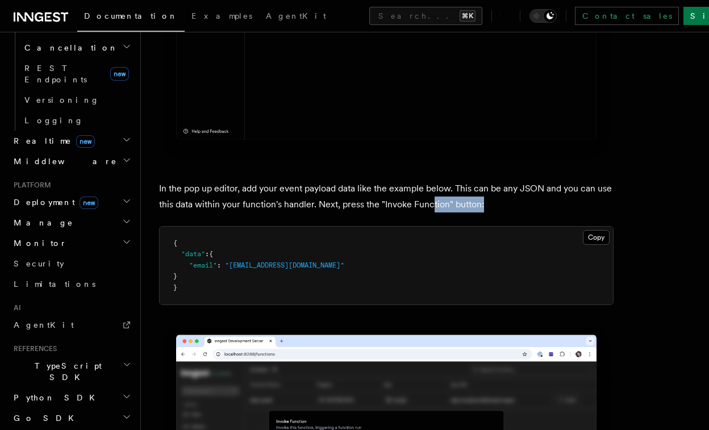
drag, startPoint x: 505, startPoint y: 205, endPoint x: 371, endPoint y: 200, distance: 133.5
click at [371, 200] on p "In the pop up editor, add your event payload data like the example below. This …" at bounding box center [386, 197] width 454 height 32
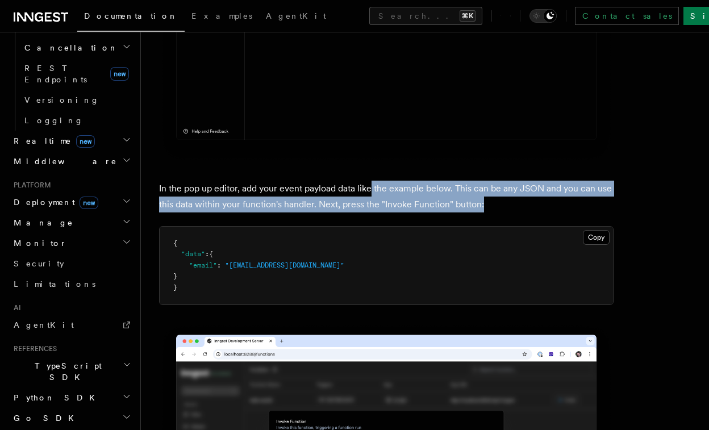
click at [371, 199] on p "In the pop up editor, add your event payload data like the example below. This …" at bounding box center [386, 197] width 454 height 32
drag, startPoint x: 299, startPoint y: 198, endPoint x: 472, endPoint y: 217, distance: 174.2
click at [472, 212] on p "In the pop up editor, add your event payload data like the example below. This …" at bounding box center [386, 197] width 454 height 32
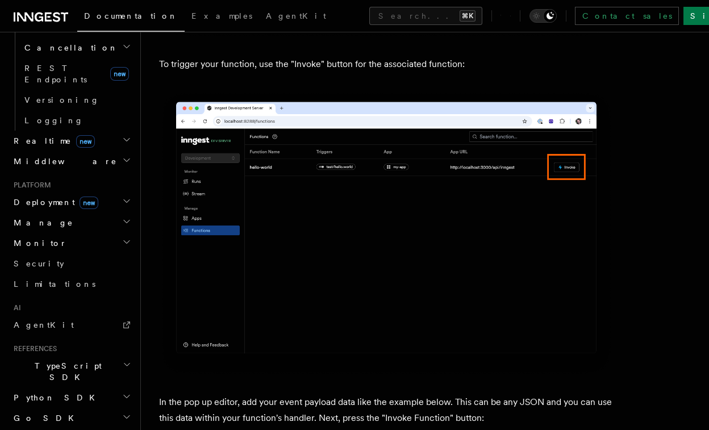
scroll to position [3222, 0]
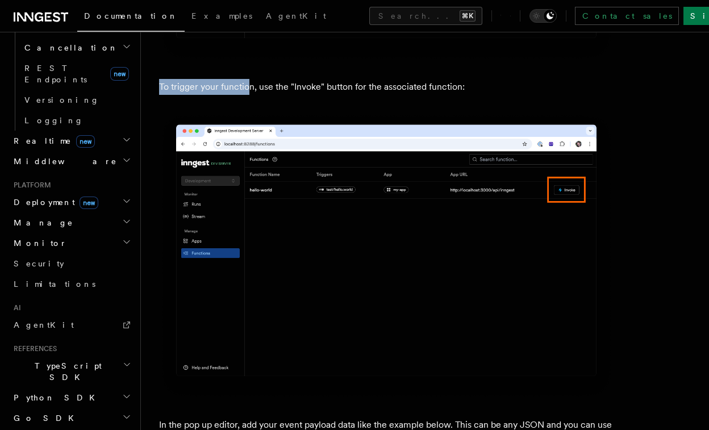
drag, startPoint x: 248, startPoint y: 97, endPoint x: 476, endPoint y: 115, distance: 229.0
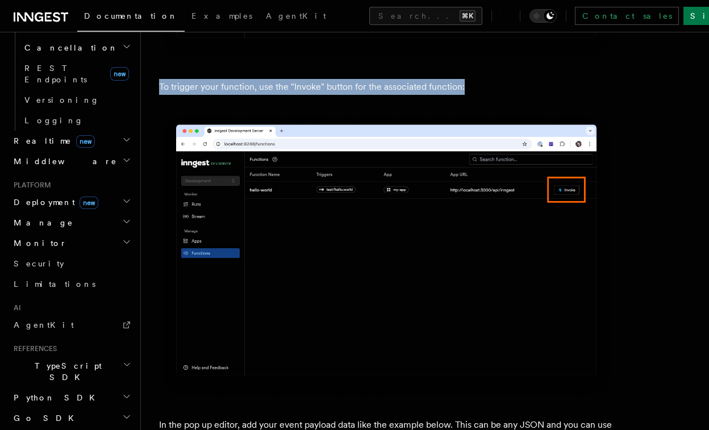
drag, startPoint x: 467, startPoint y: 88, endPoint x: 118, endPoint y: 115, distance: 350.8
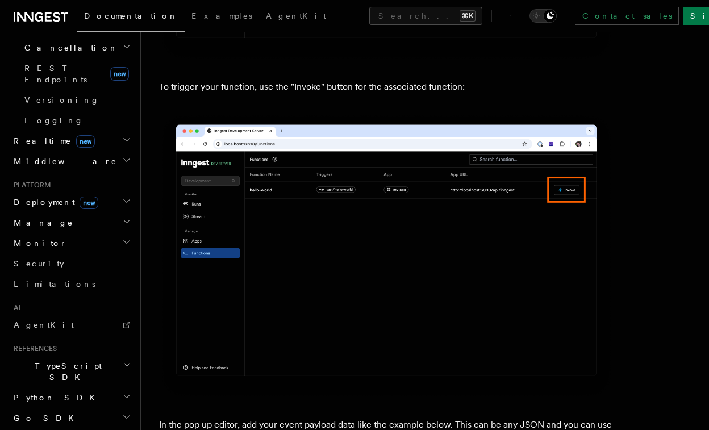
drag, startPoint x: 156, startPoint y: 94, endPoint x: 438, endPoint y: 120, distance: 282.8
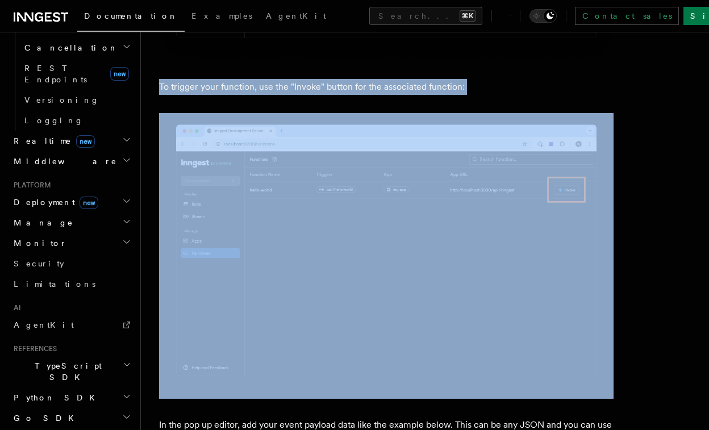
click at [459, 95] on p "To trigger your function, use the "Invoke" button for the associated function:" at bounding box center [386, 87] width 454 height 16
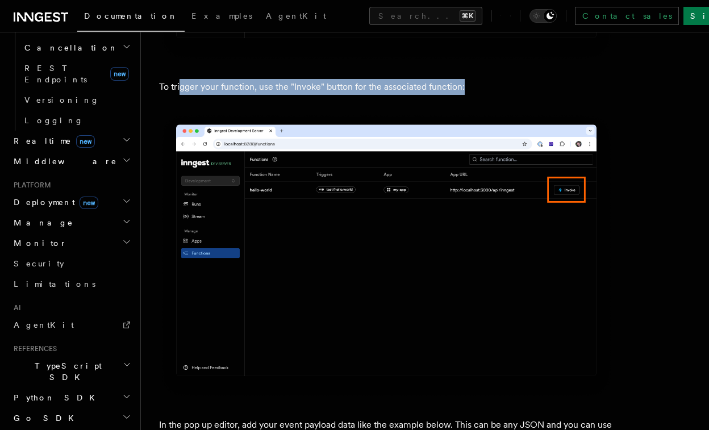
drag, startPoint x: 471, startPoint y: 95, endPoint x: 180, endPoint y: 100, distance: 290.7
click at [180, 95] on p "To trigger your function, use the "Invoke" button for the associated function:" at bounding box center [386, 87] width 454 height 16
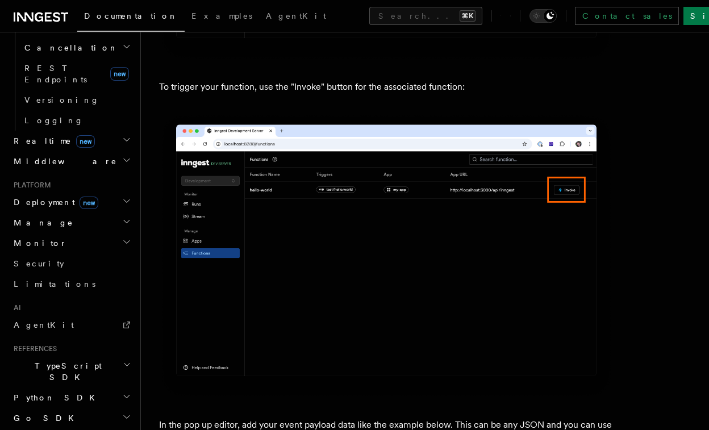
drag, startPoint x: 157, startPoint y: 95, endPoint x: 433, endPoint y: 84, distance: 276.2
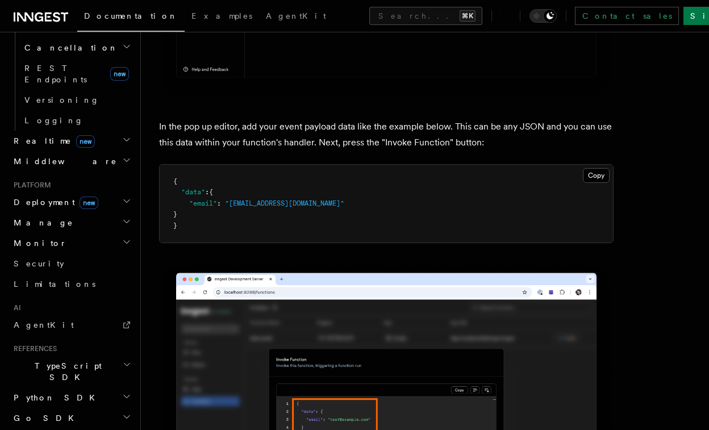
scroll to position [3521, 0]
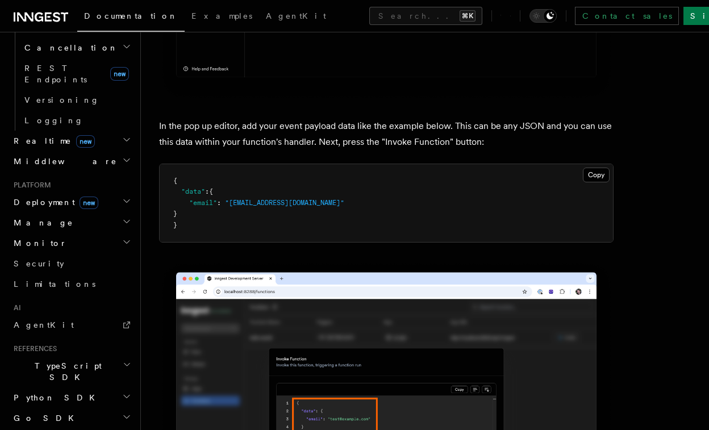
click at [126, 412] on icon "button" at bounding box center [126, 416] width 9 height 9
drag, startPoint x: 166, startPoint y: 139, endPoint x: 232, endPoint y: 150, distance: 67.4
click at [187, 140] on p "In the pop up editor, add your event payload data like the example below. This …" at bounding box center [386, 134] width 454 height 32
click at [244, 150] on p "In the pop up editor, add your event payload data like the example below. This …" at bounding box center [386, 134] width 454 height 32
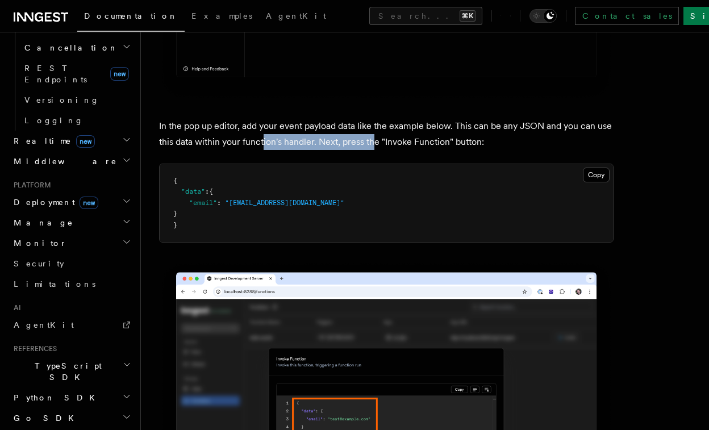
drag, startPoint x: 263, startPoint y: 150, endPoint x: 397, endPoint y: 150, distance: 134.0
click at [397, 150] on p "In the pop up editor, add your event payload data like the example below. This …" at bounding box center [386, 134] width 454 height 32
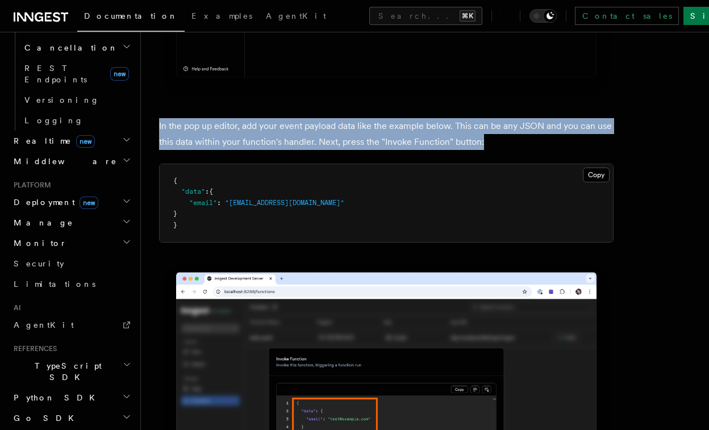
drag, startPoint x: 488, startPoint y: 149, endPoint x: 149, endPoint y: 135, distance: 339.2
click at [149, 135] on div "Quick start Next.js Quick Start In this tutorial you will add Inngest to a Next…" at bounding box center [425, 386] width 568 height 7815
click at [156, 136] on div "Quick start Next.js Quick Start In this tutorial you will add Inngest to a Next…" at bounding box center [425, 386] width 568 height 7815
drag, startPoint x: 154, startPoint y: 133, endPoint x: 342, endPoint y: 150, distance: 188.1
click at [342, 150] on div "Quick start Next.js Quick Start In this tutorial you will add Inngest to a Next…" at bounding box center [425, 386] width 568 height 7815
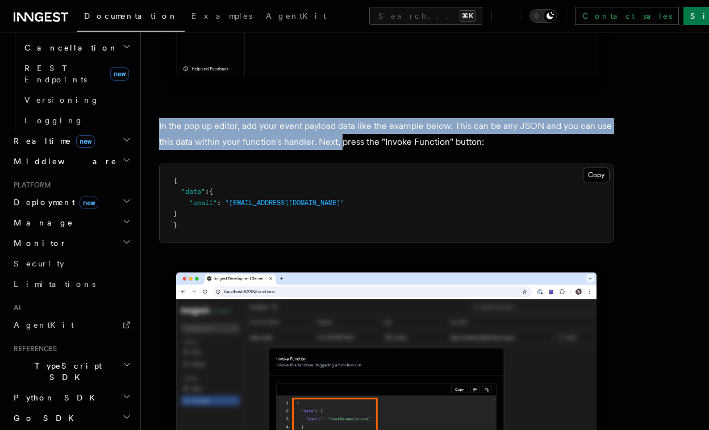
click at [342, 150] on p "In the pop up editor, add your event payload data like the example below. This …" at bounding box center [386, 134] width 454 height 32
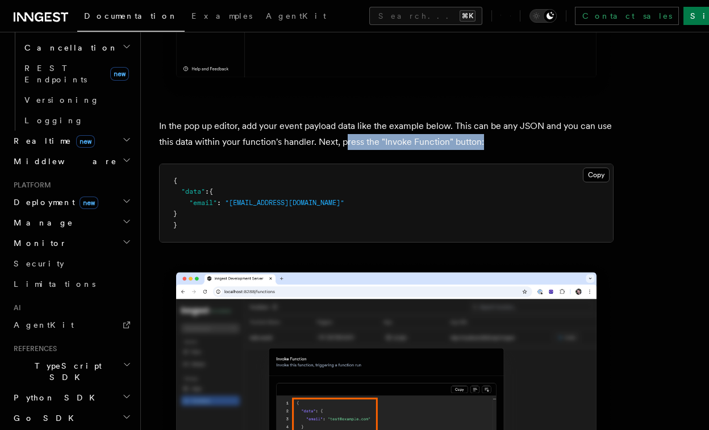
drag, startPoint x: 483, startPoint y: 147, endPoint x: 304, endPoint y: 144, distance: 178.9
click at [304, 144] on p "In the pop up editor, add your event payload data like the example below. This …" at bounding box center [386, 134] width 454 height 32
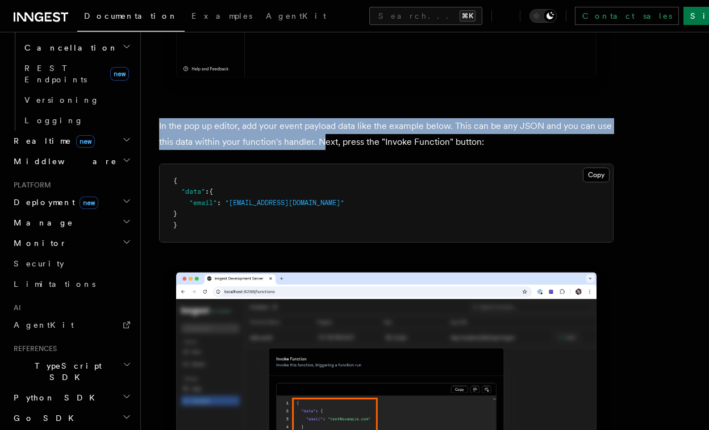
drag, startPoint x: 152, startPoint y: 132, endPoint x: 336, endPoint y: 141, distance: 184.8
click at [336, 142] on div "Quick start Next.js Quick Start In this tutorial you will add Inngest to a Next…" at bounding box center [425, 386] width 568 height 7815
click at [336, 141] on p "In the pop up editor, add your event payload data like the example below. This …" at bounding box center [386, 134] width 454 height 32
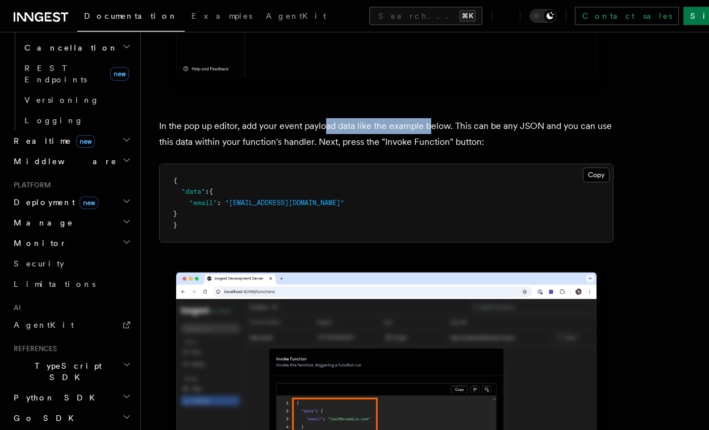
drag, startPoint x: 326, startPoint y: 132, endPoint x: 439, endPoint y: 139, distance: 113.8
click at [438, 139] on p "In the pop up editor, add your event payload data like the example below. This …" at bounding box center [386, 134] width 454 height 32
click at [439, 139] on p "In the pop up editor, add your event payload data like the example below. This …" at bounding box center [386, 134] width 454 height 32
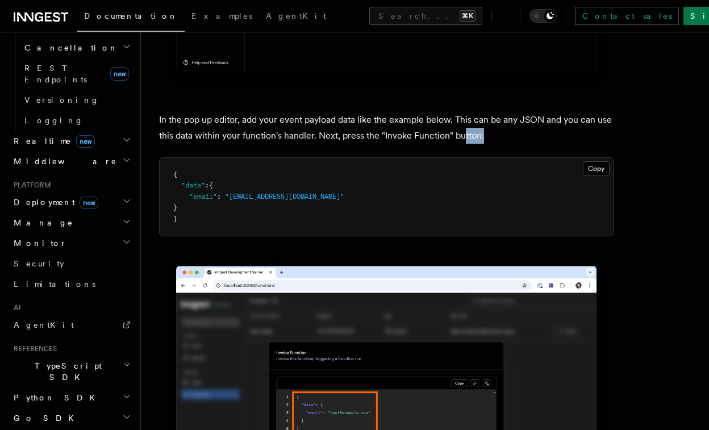
drag, startPoint x: 488, startPoint y: 140, endPoint x: 459, endPoint y: 139, distance: 29.0
click at [460, 139] on p "In the pop up editor, add your event payload data like the example below. This …" at bounding box center [386, 128] width 454 height 32
click at [459, 139] on p "In the pop up editor, add your event payload data like the example below. This …" at bounding box center [386, 128] width 454 height 32
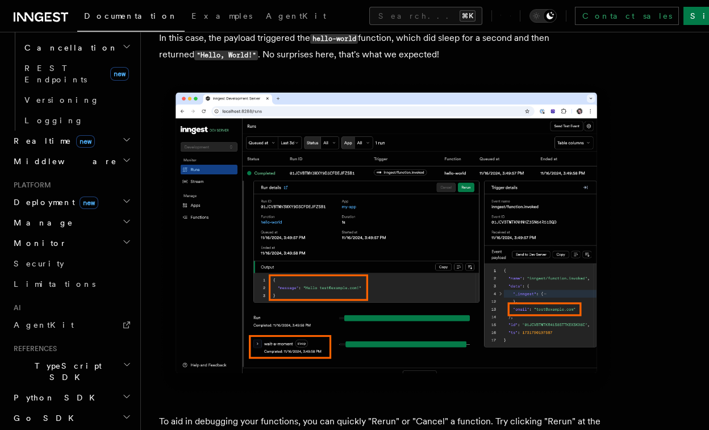
scroll to position [4792, 0]
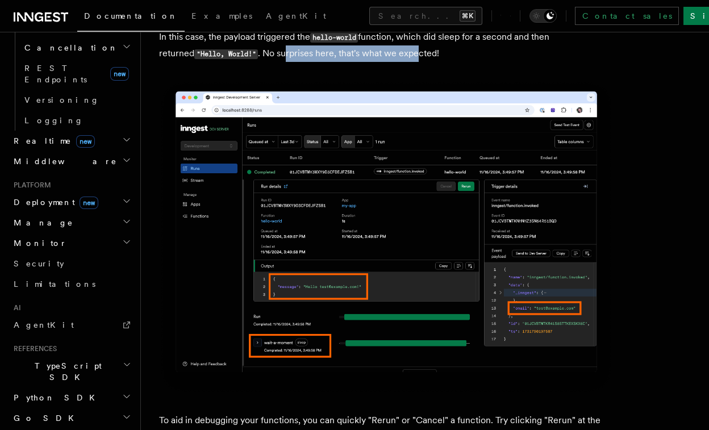
drag, startPoint x: 253, startPoint y: 53, endPoint x: 390, endPoint y: 61, distance: 137.6
click at [390, 61] on p "In this case, the payload triggered the hello-world function, which did sleep f…" at bounding box center [386, 45] width 454 height 33
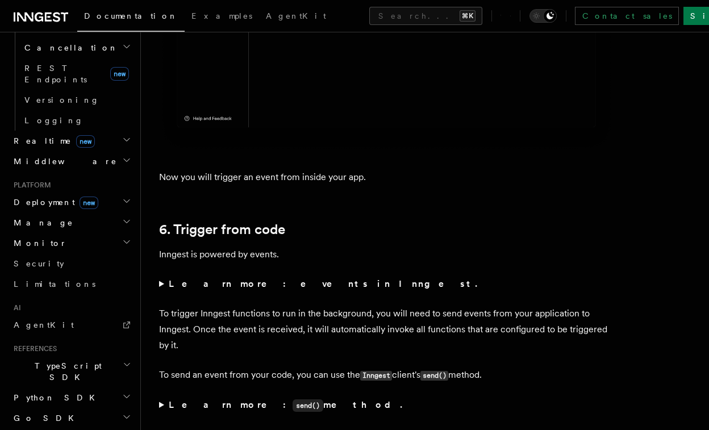
scroll to position [5846, 0]
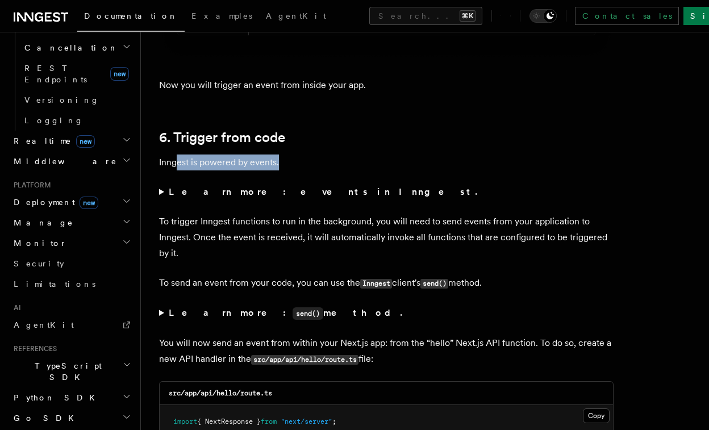
drag, startPoint x: 175, startPoint y: 167, endPoint x: 284, endPoint y: 166, distance: 108.4
click at [284, 167] on p "Inngest is powered by events." at bounding box center [386, 162] width 454 height 16
click at [284, 166] on p "Inngest is powered by events." at bounding box center [386, 162] width 454 height 16
click at [162, 200] on summary "Learn more: events in Inngest." at bounding box center [386, 192] width 454 height 16
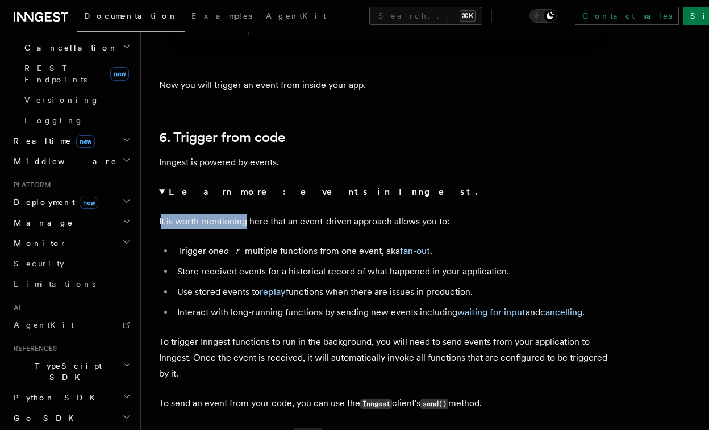
drag, startPoint x: 162, startPoint y: 224, endPoint x: 259, endPoint y: 229, distance: 96.7
click at [259, 229] on p "It is worth mentioning here that an event-driven approach allows you to:" at bounding box center [386, 221] width 454 height 16
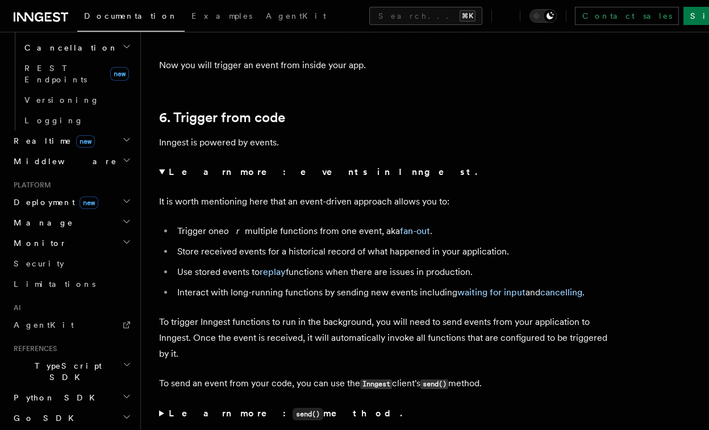
scroll to position [5868, 0]
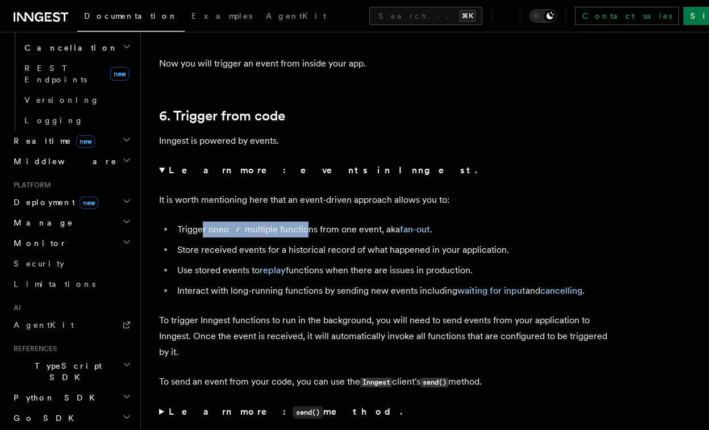
drag, startPoint x: 200, startPoint y: 241, endPoint x: 299, endPoint y: 241, distance: 99.4
click at [299, 237] on li "Trigger one or multiple functions from one event, aka fan-out ." at bounding box center [393, 229] width 439 height 16
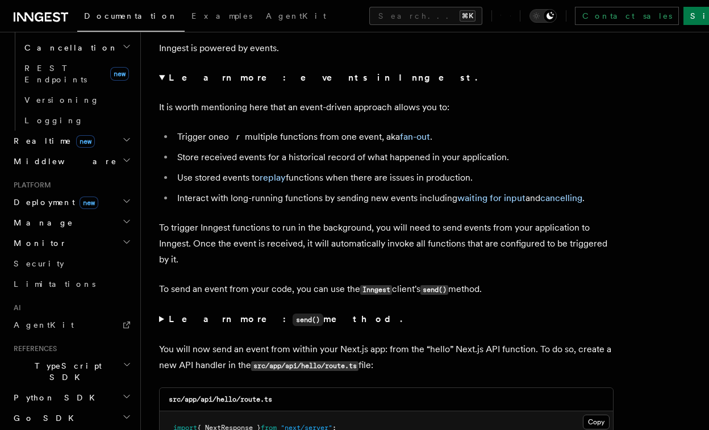
scroll to position [5969, 0]
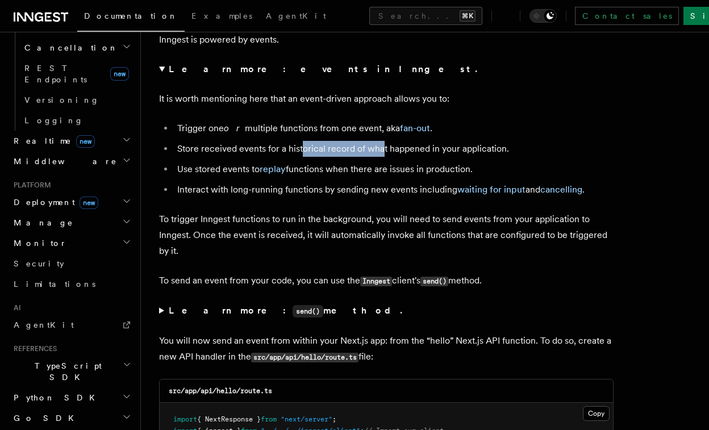
drag, startPoint x: 303, startPoint y: 158, endPoint x: 382, endPoint y: 158, distance: 78.4
click at [382, 157] on li "Store received events for a historical record of what happened in your applicat…" at bounding box center [393, 149] width 439 height 16
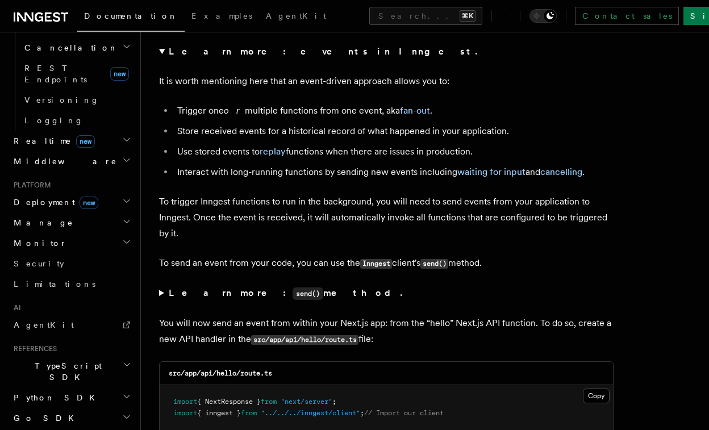
scroll to position [5988, 0]
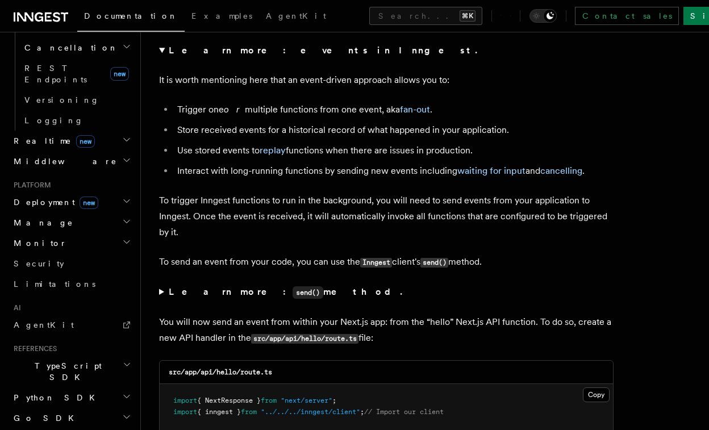
drag, startPoint x: 475, startPoint y: 153, endPoint x: 423, endPoint y: 153, distance: 51.7
click at [423, 153] on li "Use stored events to replay functions when there are issues in production." at bounding box center [393, 151] width 439 height 16
click at [422, 153] on li "Use stored events to replay functions when there are issues in production." at bounding box center [393, 151] width 439 height 16
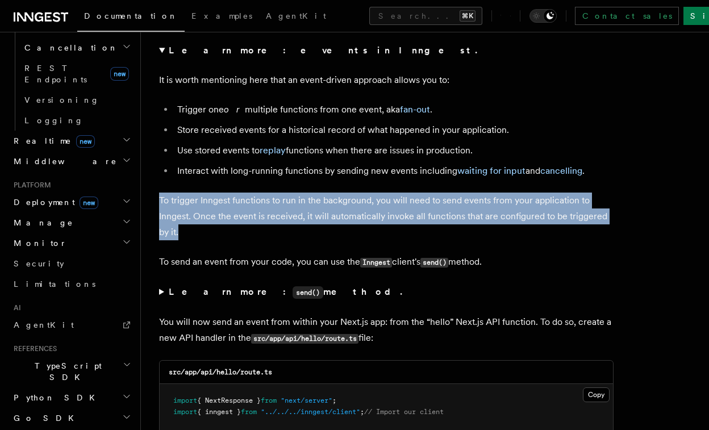
drag, startPoint x: 186, startPoint y: 236, endPoint x: 161, endPoint y: 206, distance: 39.5
click at [161, 206] on p "To trigger Inngest functions to run in the background, you will need to send ev…" at bounding box center [386, 216] width 454 height 48
drag, startPoint x: 161, startPoint y: 206, endPoint x: 181, endPoint y: 246, distance: 45.2
click at [182, 240] on p "To trigger Inngest functions to run in the background, you will need to send ev…" at bounding box center [386, 216] width 454 height 48
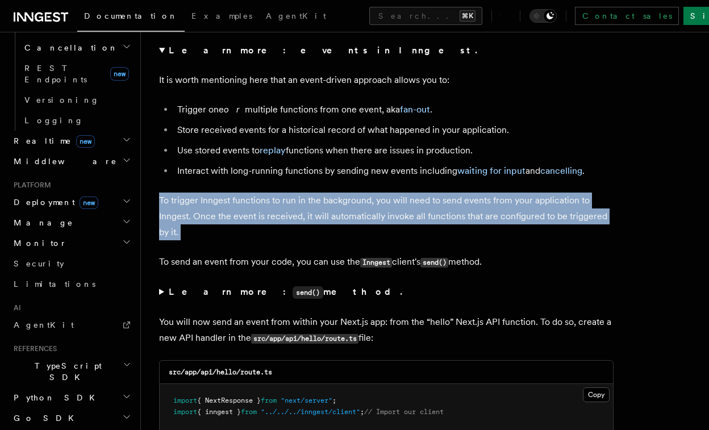
click at [181, 240] on p "To trigger Inngest functions to run in the background, you will need to send ev…" at bounding box center [386, 216] width 454 height 48
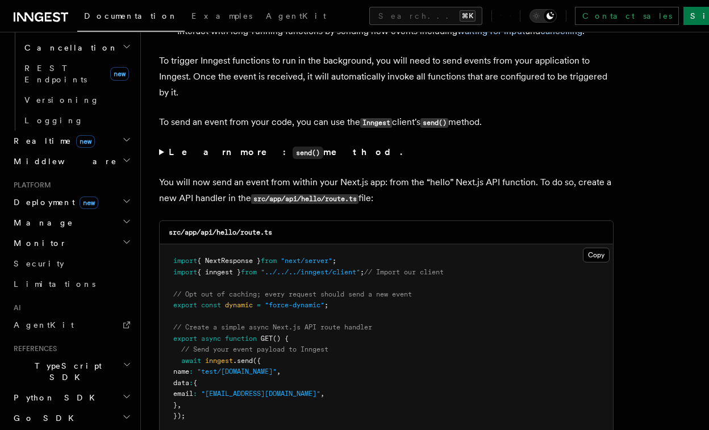
scroll to position [6128, 0]
drag, startPoint x: 257, startPoint y: 120, endPoint x: 392, endPoint y: 131, distance: 136.1
click at [392, 130] on p "To send an event from your code, you can use the Inngest client's send() method." at bounding box center [386, 122] width 454 height 16
drag, startPoint x: 496, startPoint y: 126, endPoint x: 145, endPoint y: 121, distance: 350.9
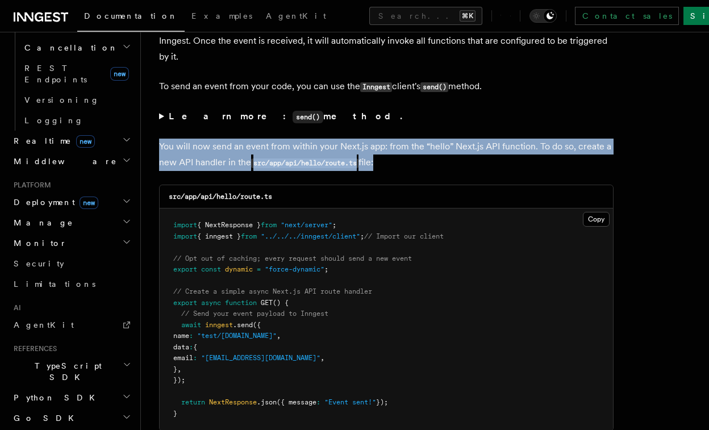
drag, startPoint x: 158, startPoint y: 153, endPoint x: 348, endPoint y: 180, distance: 192.1
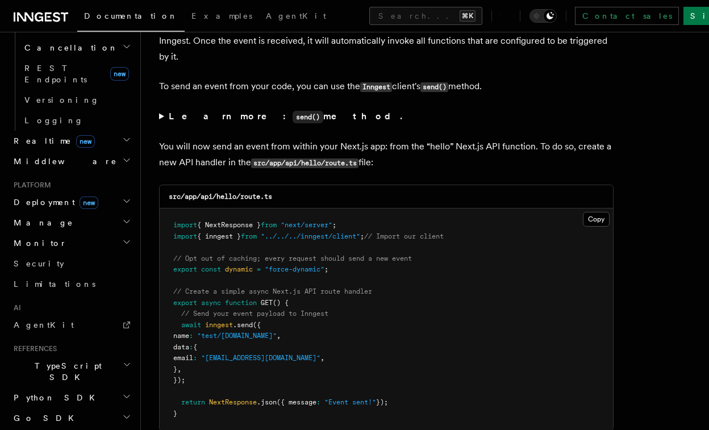
click at [388, 171] on p "You will now send an event from within your Next.js app: from the “hello” Next.…" at bounding box center [386, 155] width 454 height 32
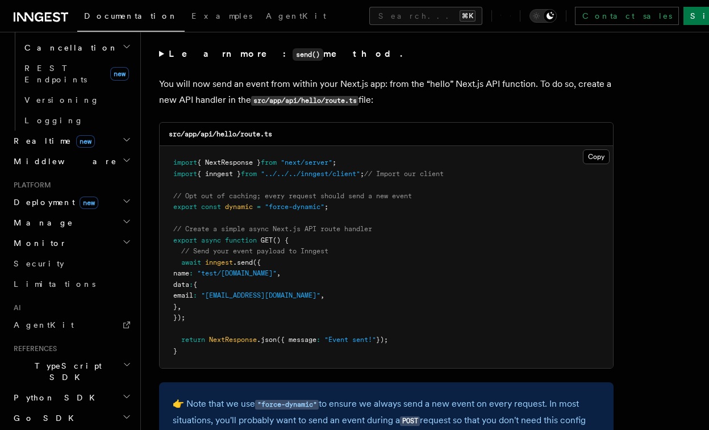
scroll to position [6241, 0]
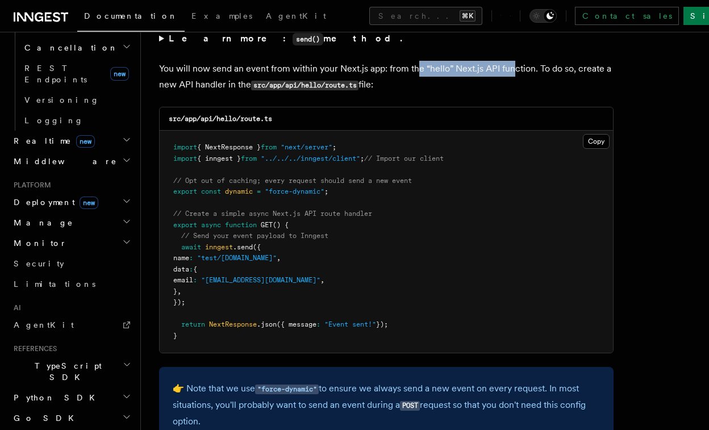
drag, startPoint x: 418, startPoint y: 76, endPoint x: 519, endPoint y: 81, distance: 100.6
click at [519, 81] on p "You will now send an event from within your Next.js app: from the “hello” Next.…" at bounding box center [386, 77] width 454 height 32
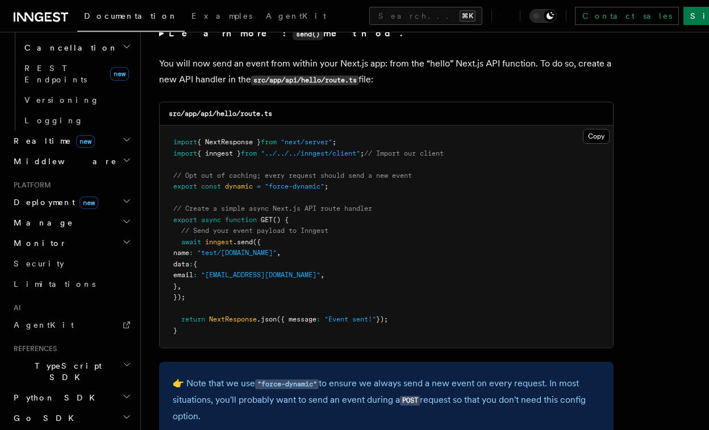
scroll to position [6239, 0]
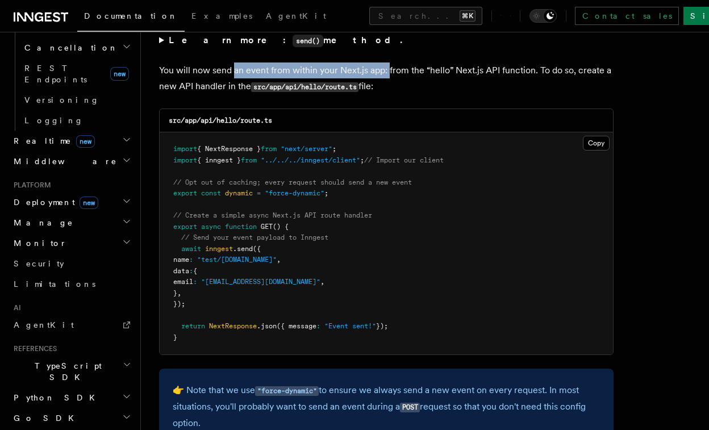
drag, startPoint x: 233, startPoint y: 84, endPoint x: 385, endPoint y: 84, distance: 152.2
click at [387, 84] on p "You will now send an event from within your Next.js app: from the “hello” Next.…" at bounding box center [386, 78] width 454 height 32
click at [385, 84] on p "You will now send an event from within your Next.js app: from the “hello” Next.…" at bounding box center [386, 78] width 454 height 32
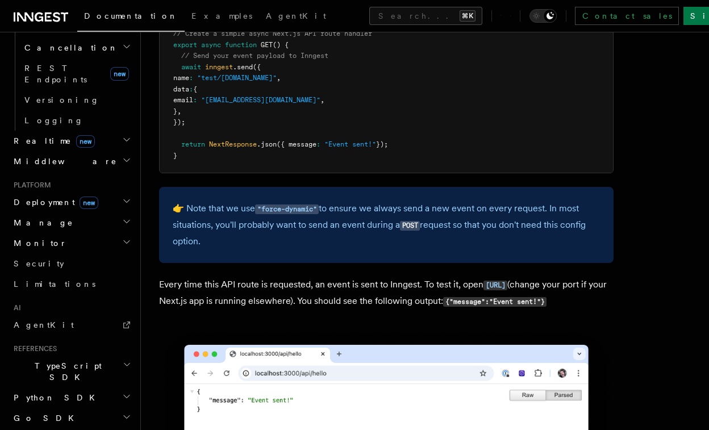
scroll to position [6422, 0]
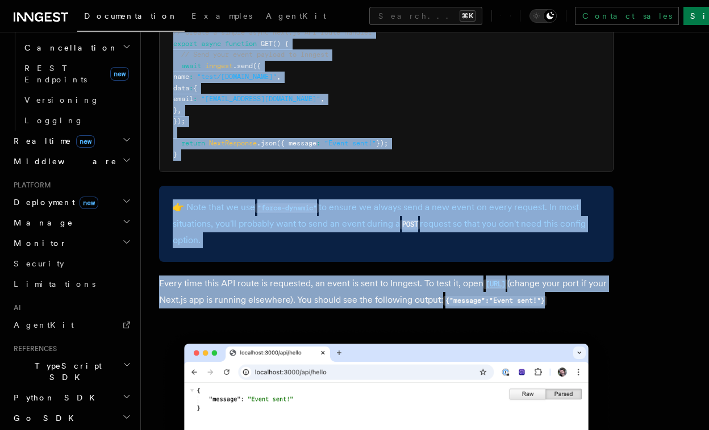
drag, startPoint x: 343, startPoint y: 322, endPoint x: 140, endPoint y: 298, distance: 204.7
click at [183, 289] on p "Every time this API route is requested, an event is sent to Inngest. To test it…" at bounding box center [386, 291] width 454 height 33
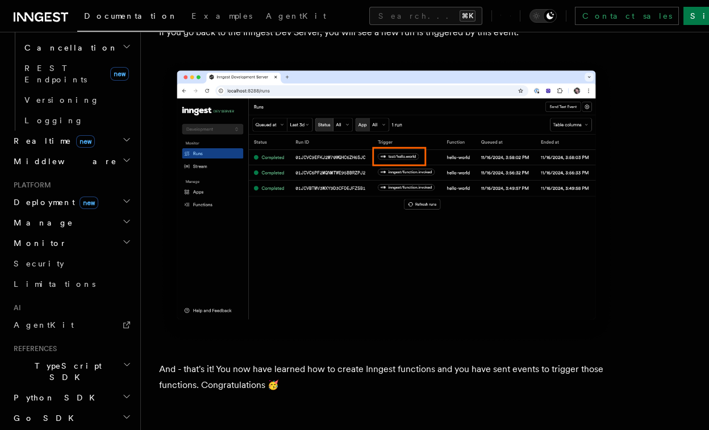
scroll to position [7034, 0]
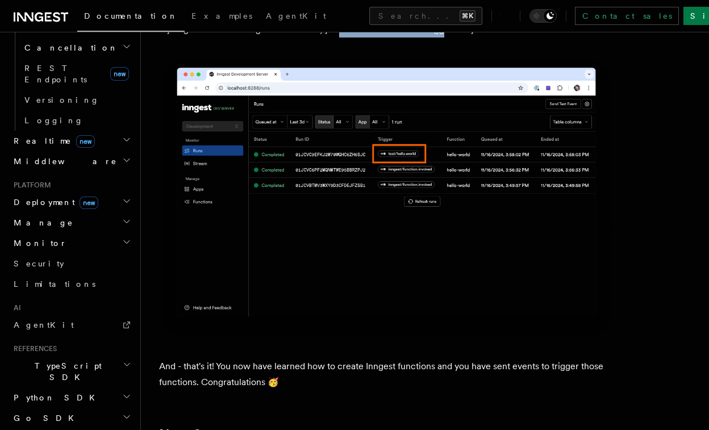
drag, startPoint x: 337, startPoint y: 49, endPoint x: 462, endPoint y: 49, distance: 124.9
click at [462, 37] on p "If you go back to the Inngest Dev Server, you will see a new run is triggered b…" at bounding box center [386, 30] width 454 height 16
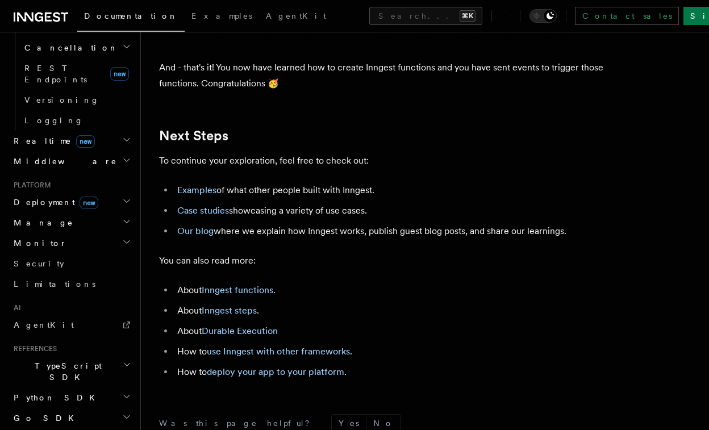
scroll to position [7366, 0]
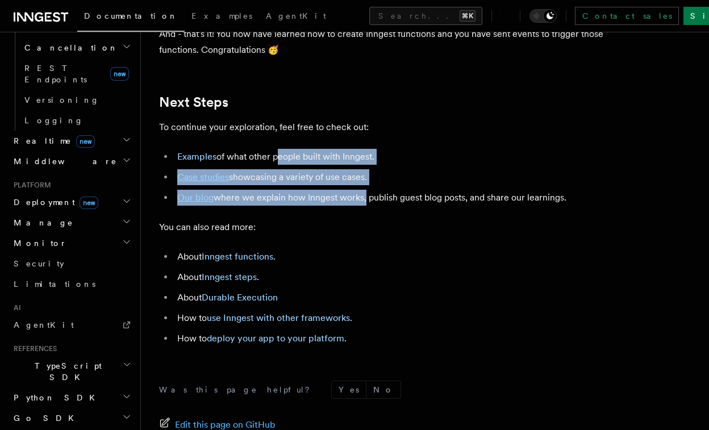
drag, startPoint x: 274, startPoint y: 179, endPoint x: 364, endPoint y: 217, distance: 98.0
click at [364, 206] on ul "Examples of what other people built with Inngest. Case studies showcasing a var…" at bounding box center [386, 177] width 454 height 57
click at [364, 206] on li "Our blog where we explain how Inngest works, publish guest blog posts, and shar…" at bounding box center [393, 198] width 439 height 16
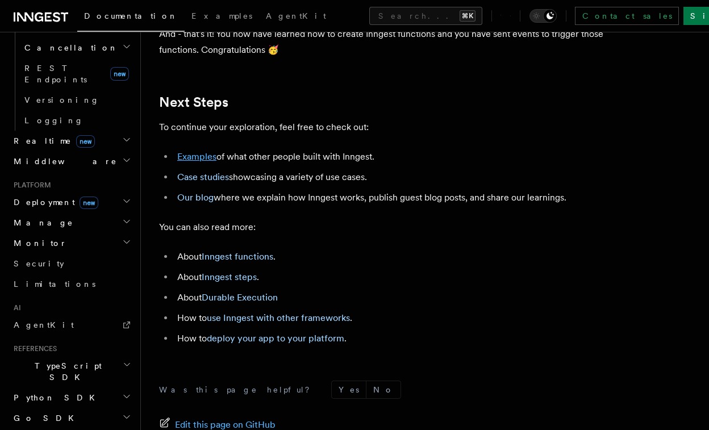
click at [196, 162] on link "Examples" at bounding box center [196, 156] width 39 height 11
click at [197, 182] on link "Case studies" at bounding box center [203, 176] width 52 height 11
click at [199, 203] on link "Our blog" at bounding box center [195, 197] width 36 height 11
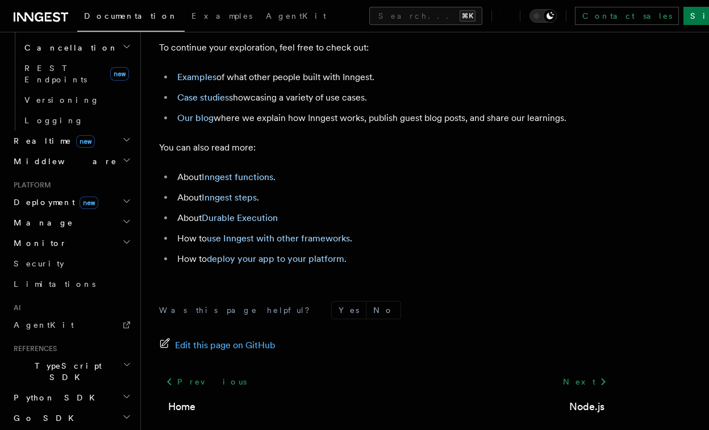
scroll to position [7410, 0]
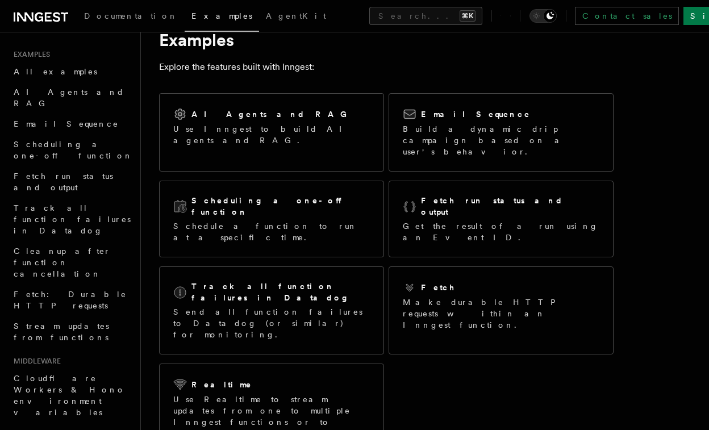
scroll to position [32, 0]
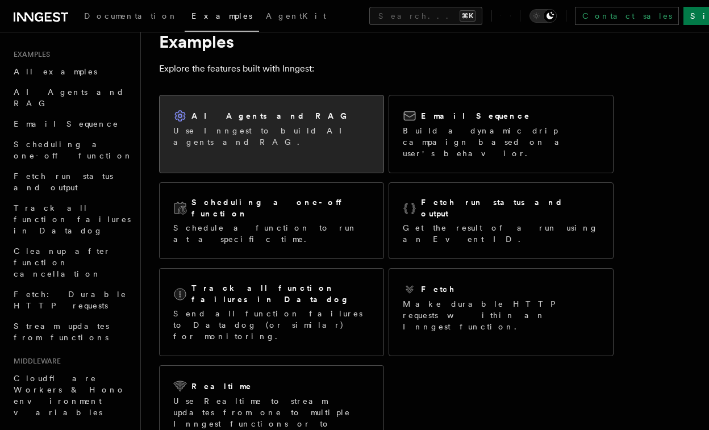
click at [232, 151] on link "AI Agents and RAG Use Inngest to build AI agents and RAG." at bounding box center [271, 134] width 225 height 78
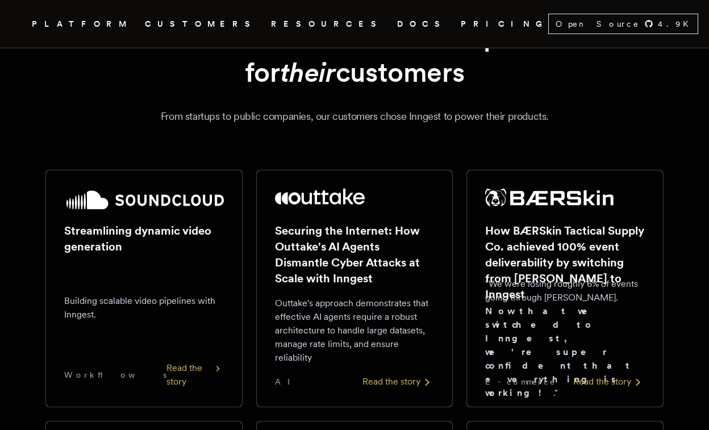
scroll to position [98, 0]
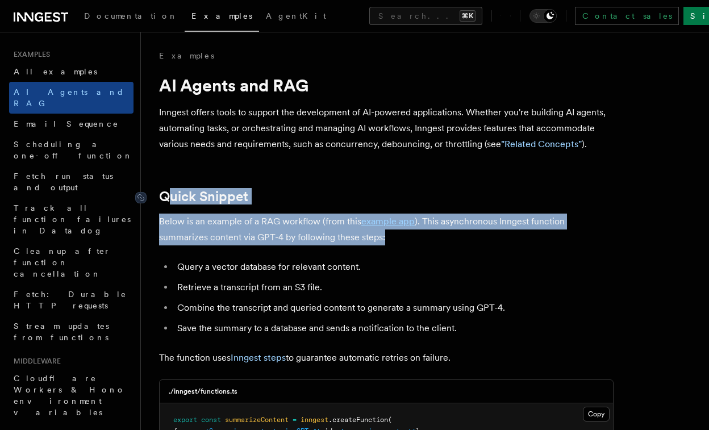
drag, startPoint x: 335, startPoint y: 236, endPoint x: 164, endPoint y: 195, distance: 175.8
click at [164, 195] on link "Quick Snippet" at bounding box center [203, 196] width 89 height 16
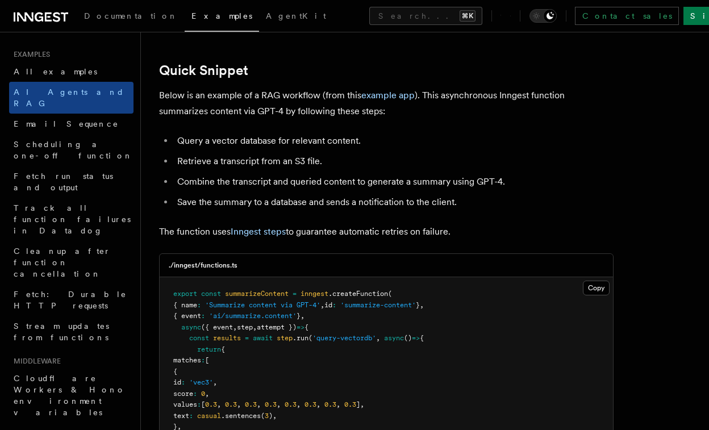
scroll to position [134, 0]
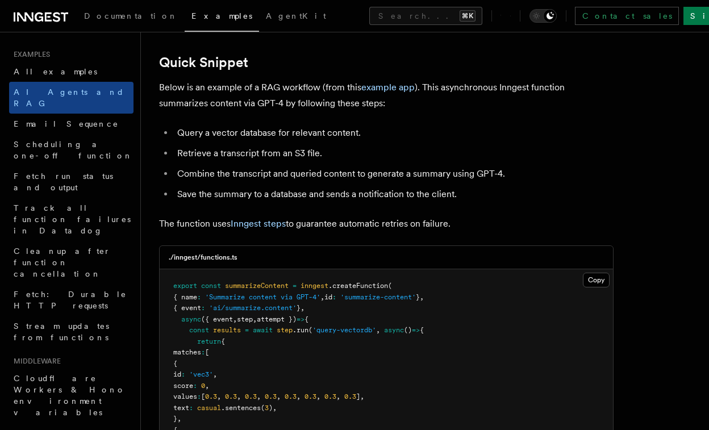
click at [174, 195] on li "Save the summary to a database and sends a notification to the client." at bounding box center [393, 194] width 439 height 16
drag, startPoint x: 454, startPoint y: 229, endPoint x: 172, endPoint y: 65, distance: 326.2
click at [172, 65] on link "Quick Snippet" at bounding box center [203, 63] width 89 height 16
click at [458, 229] on p "The function uses Inngest steps to guarantee automatic retries on failure." at bounding box center [386, 224] width 454 height 16
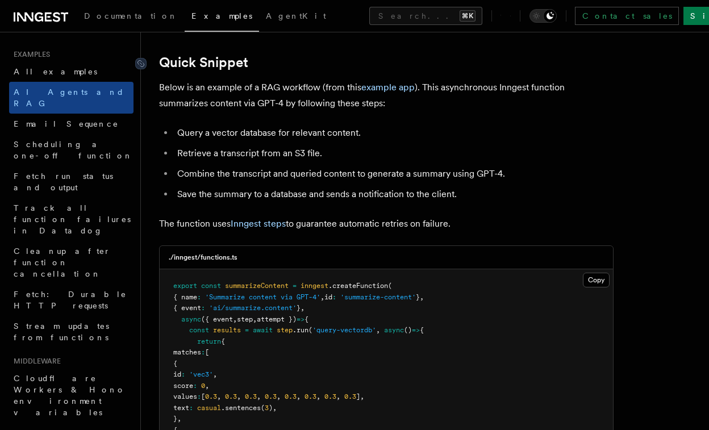
drag, startPoint x: 462, startPoint y: 225, endPoint x: 156, endPoint y: 63, distance: 346.2
click at [161, 148] on ul "Query a vector database for relevant content. Retrieve a transcript from an S3 …" at bounding box center [386, 163] width 454 height 77
